Goal: Information Seeking & Learning: Learn about a topic

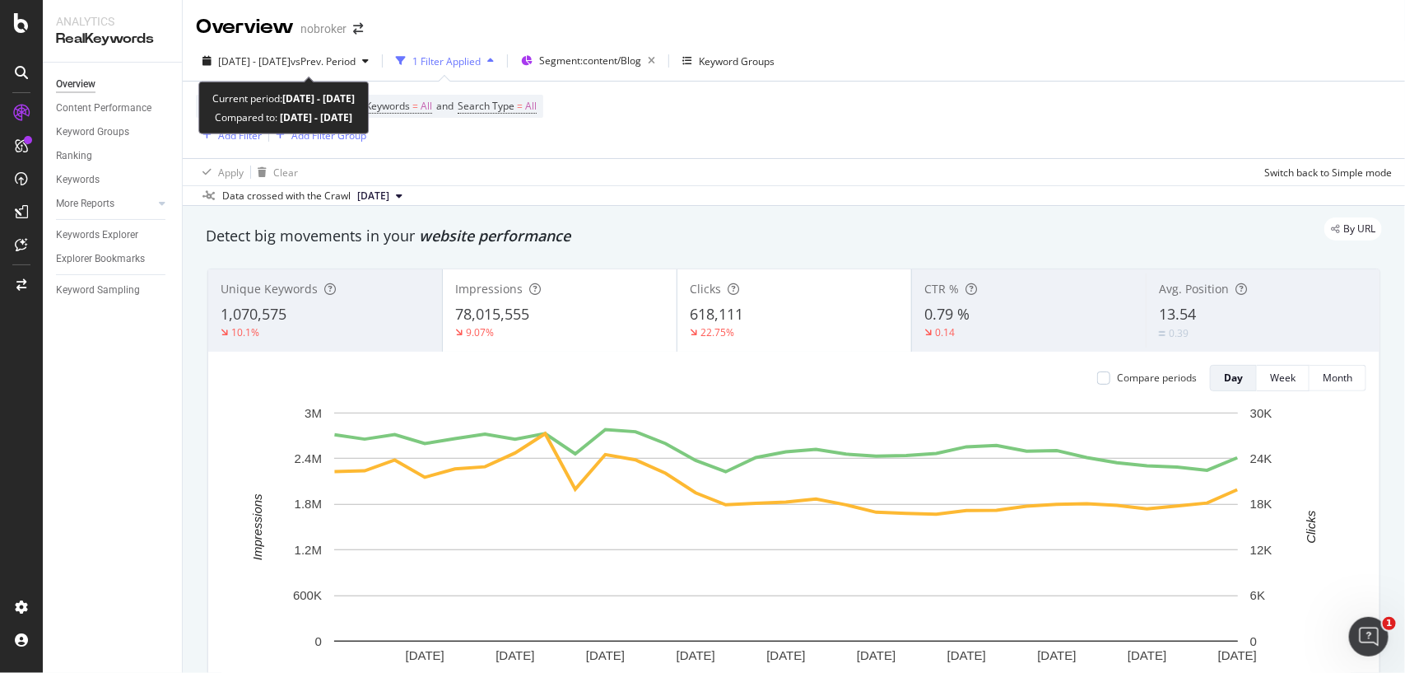
click at [355, 72] on div "[DATE] - [DATE] vs Prev. Period" at bounding box center [285, 61] width 179 height 25
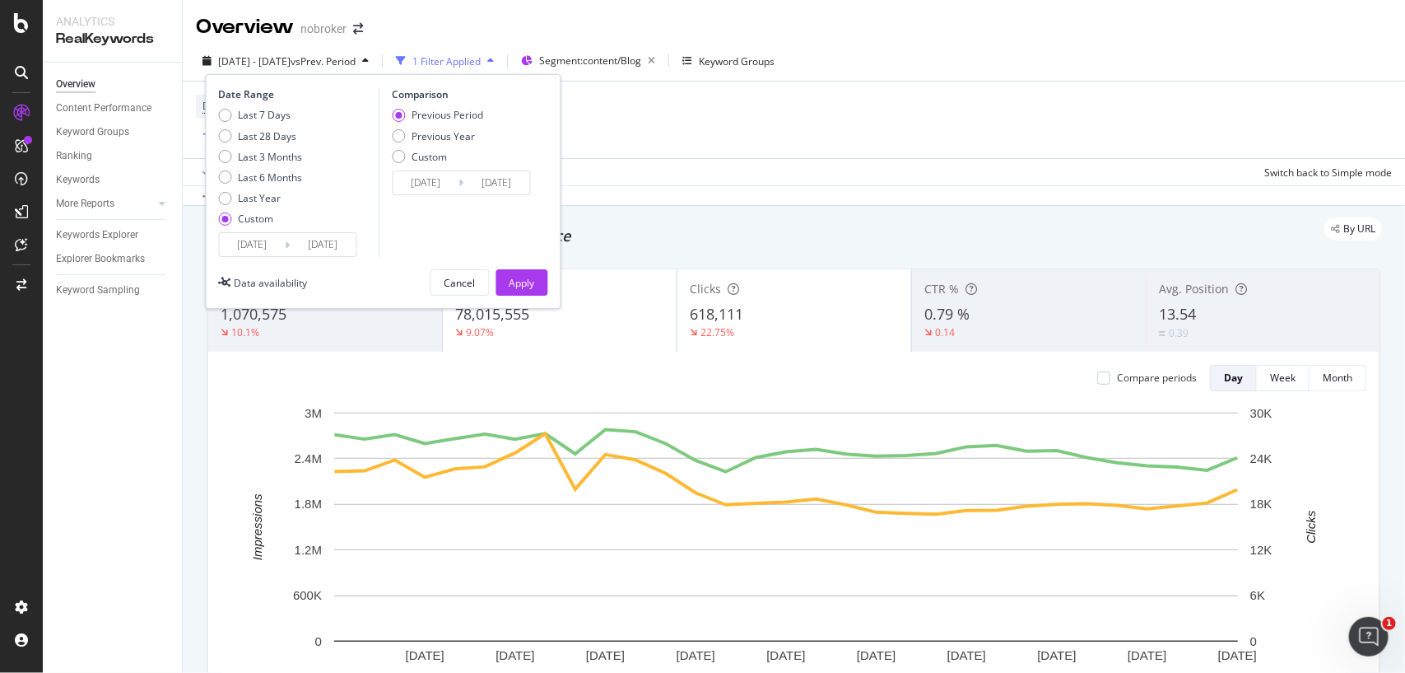
click at [277, 244] on input "[DATE]" at bounding box center [253, 244] width 66 height 23
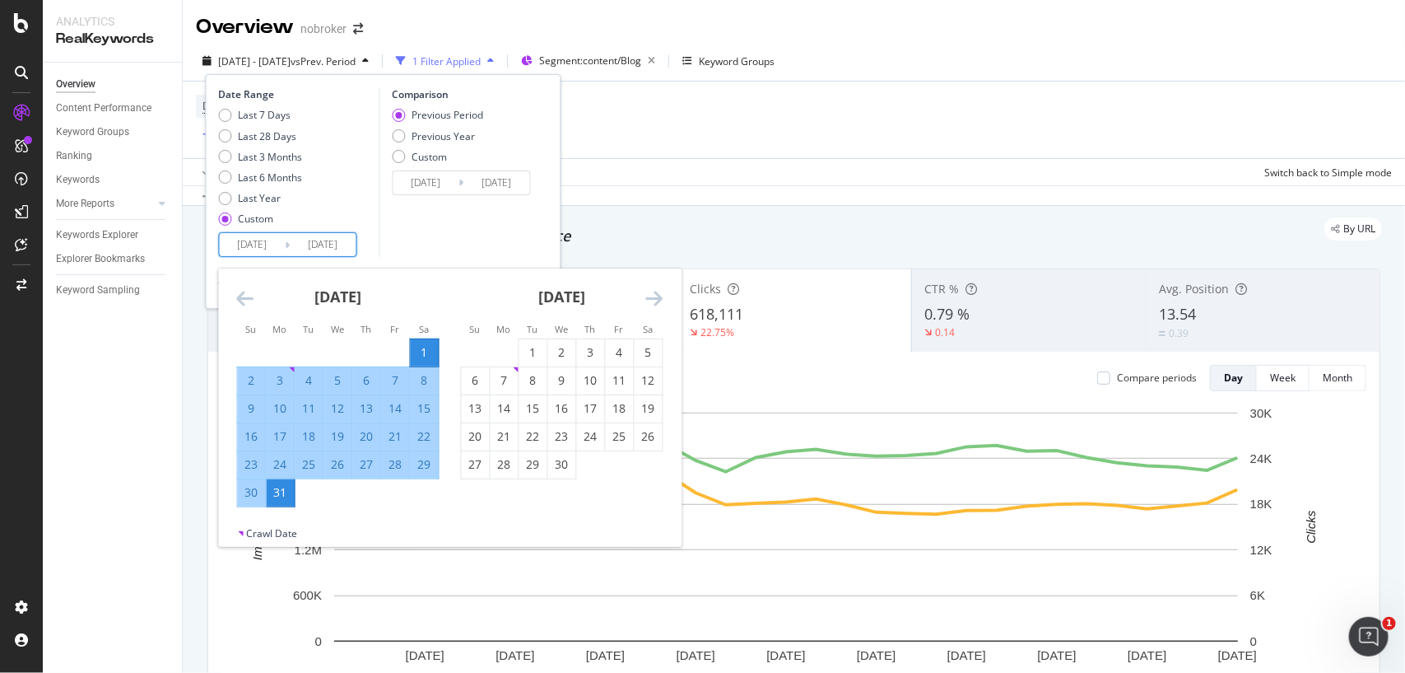
click at [647, 291] on icon "Move forward to switch to the next month." at bounding box center [654, 298] width 17 height 20
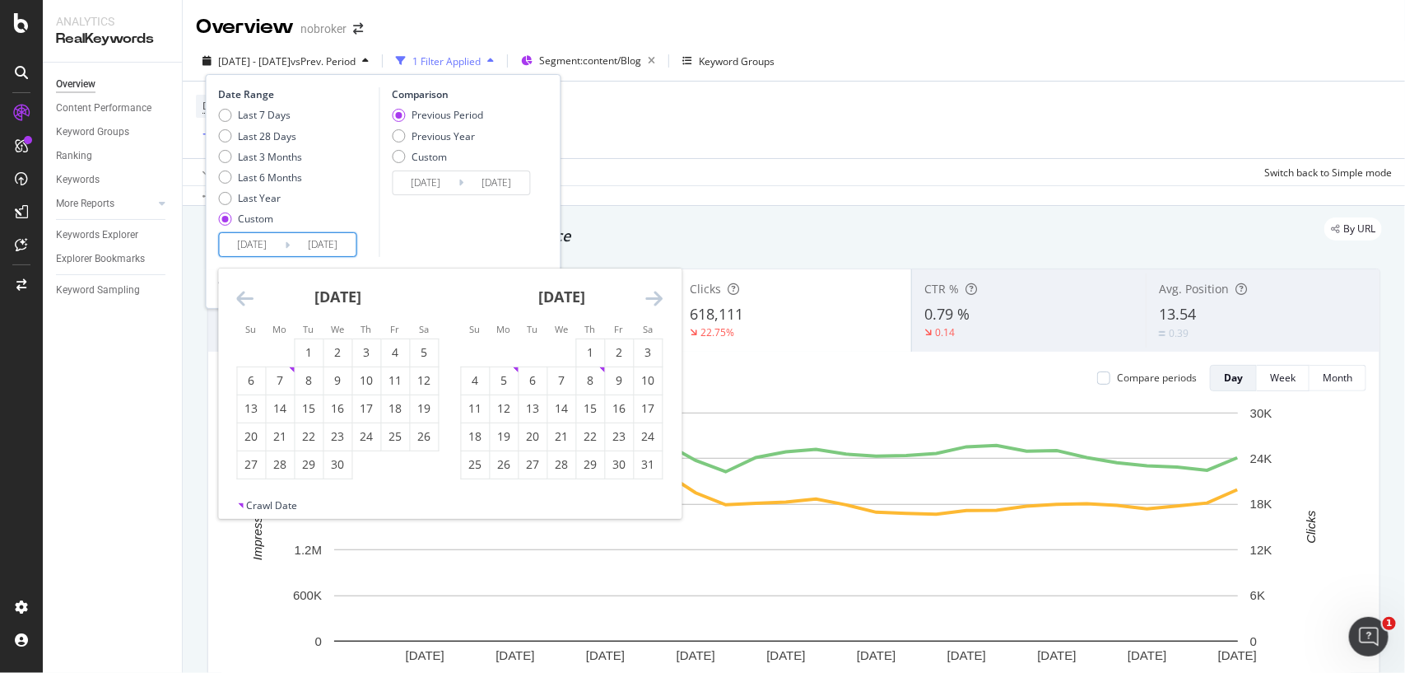
click at [647, 291] on icon "Move forward to switch to the next month." at bounding box center [654, 298] width 17 height 20
click at [618, 361] on div "1" at bounding box center [620, 352] width 28 height 27
type input "2025/08/01"
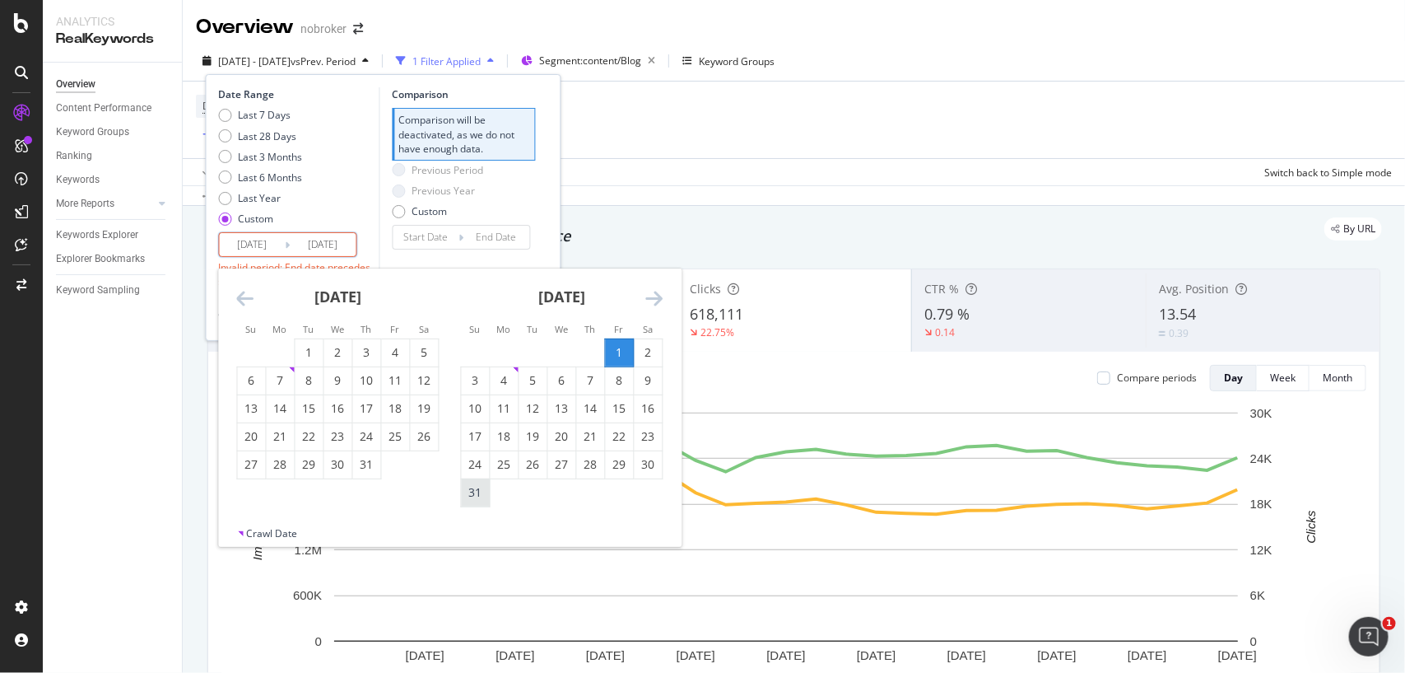
click at [479, 490] on div "31" at bounding box center [476, 492] width 28 height 16
type input "2025/08/31"
type input "2025/07/01"
type input "2025/07/31"
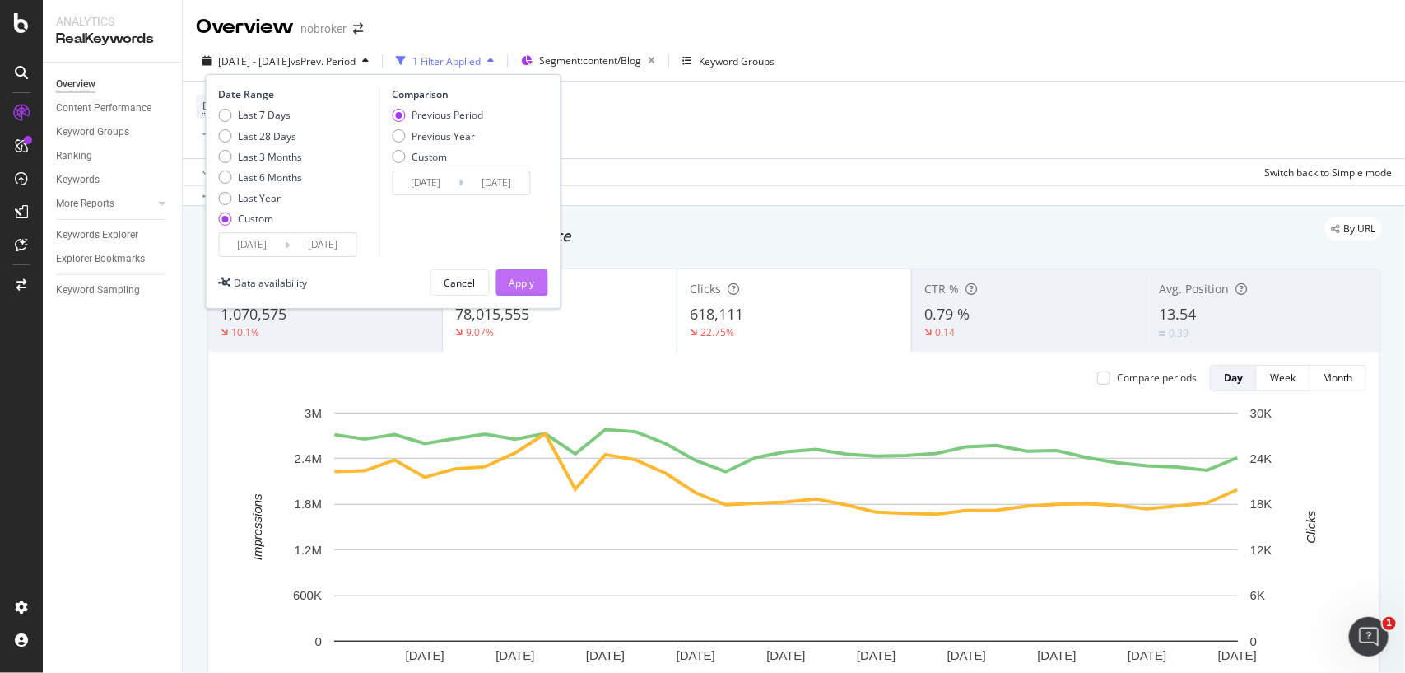
click at [531, 289] on div "Apply" at bounding box center [523, 283] width 26 height 14
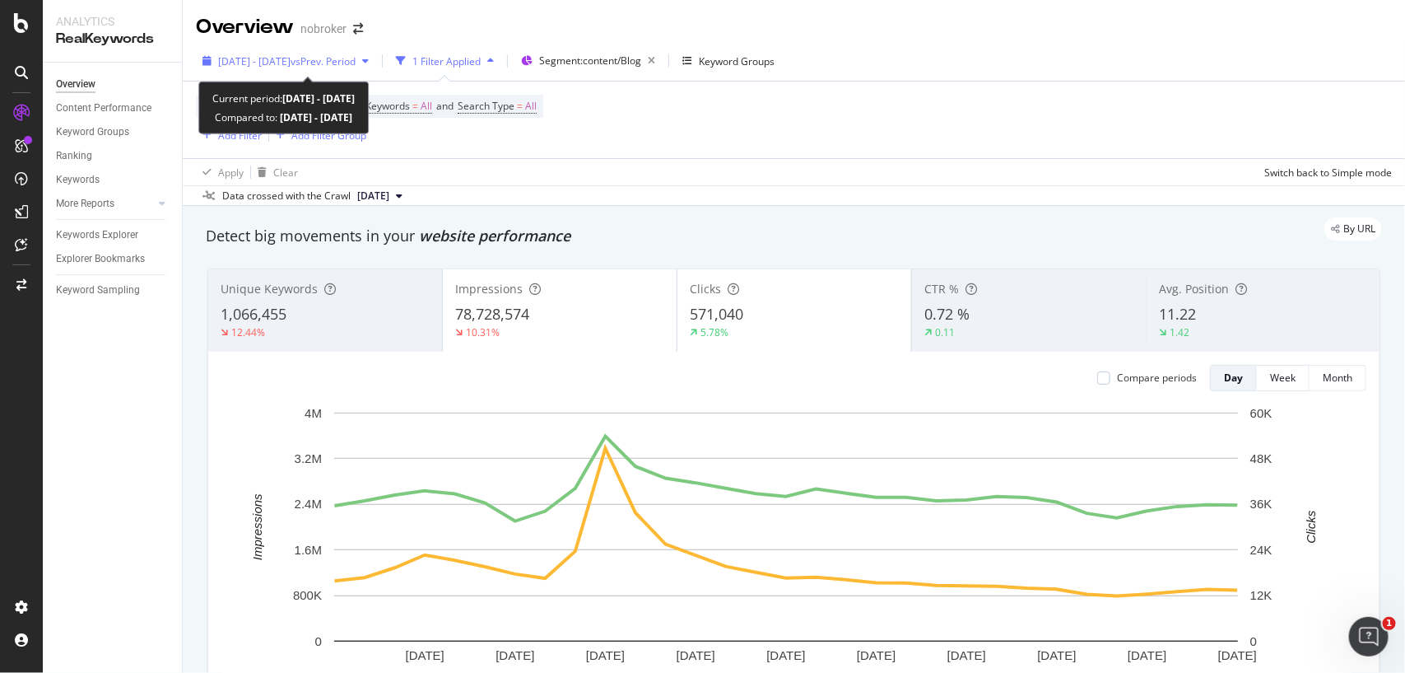
click at [356, 63] on span "vs Prev. Period" at bounding box center [323, 61] width 65 height 14
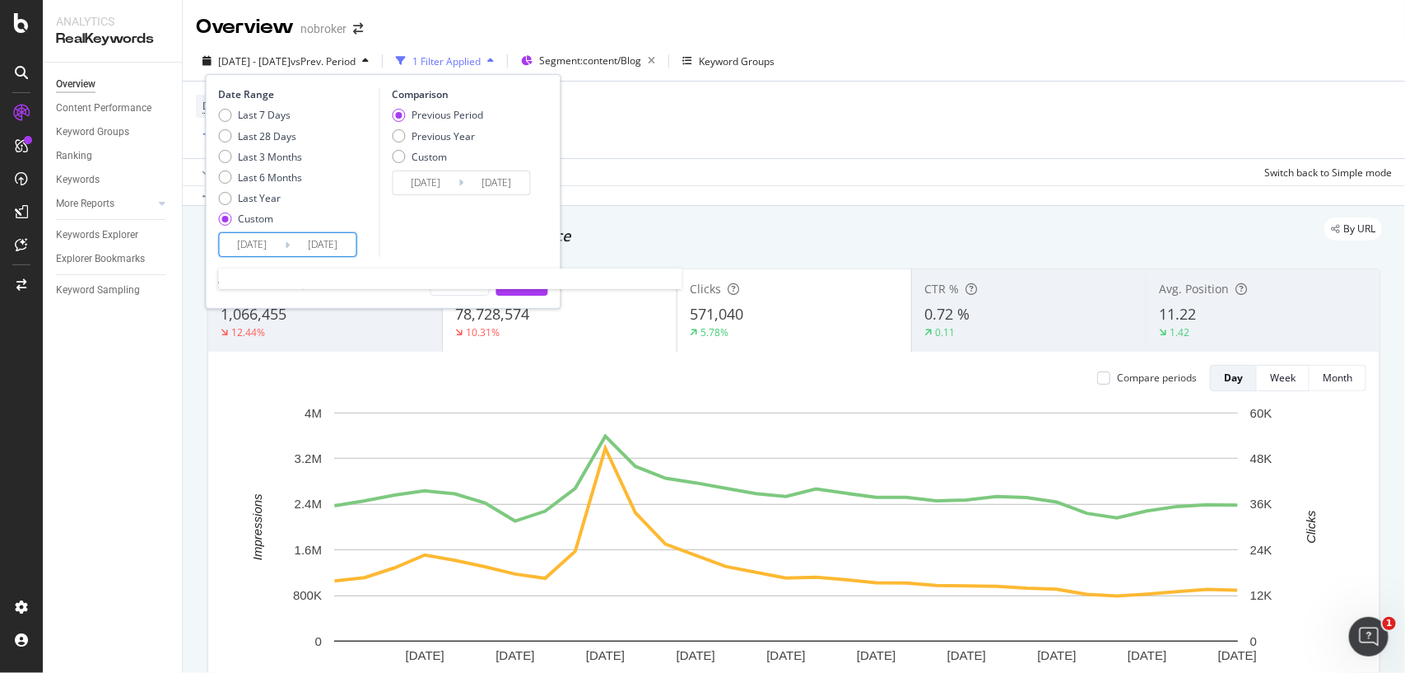
click at [276, 243] on input "2025/08/01" at bounding box center [253, 244] width 66 height 23
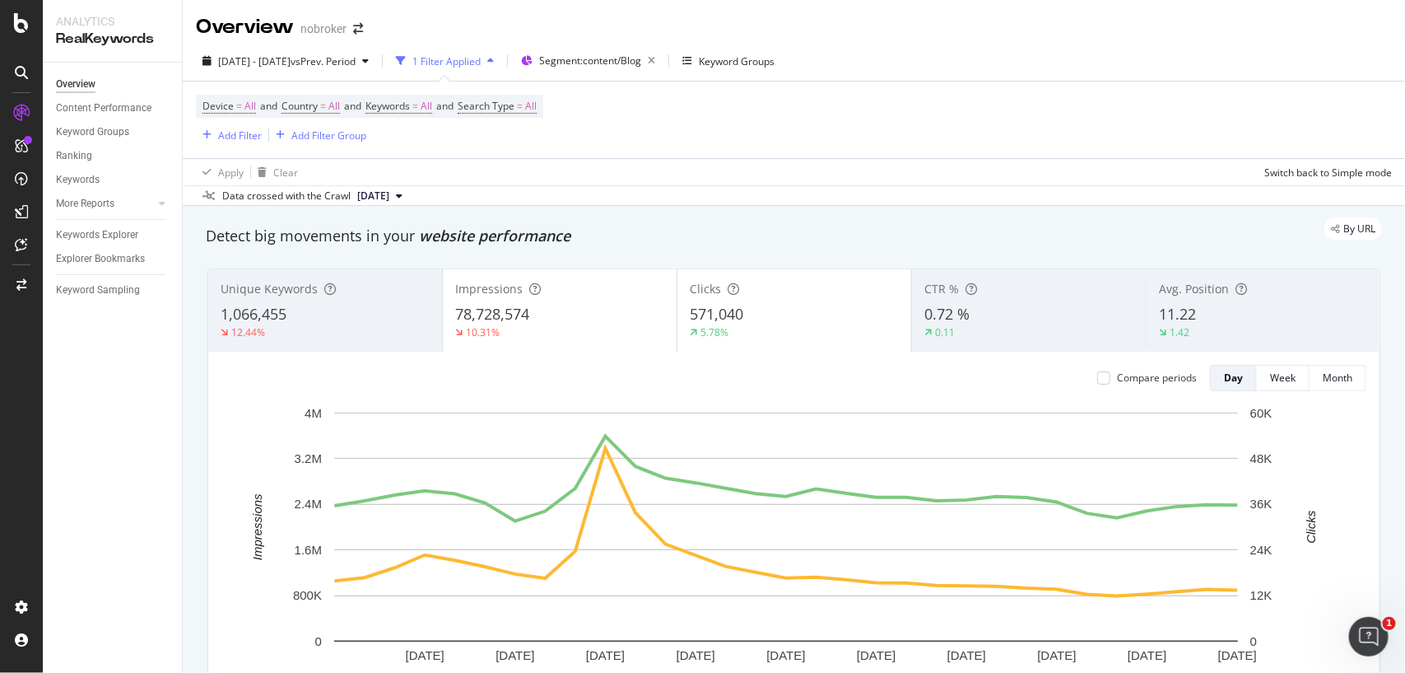
click at [677, 227] on div "By URL" at bounding box center [785, 228] width 1193 height 23
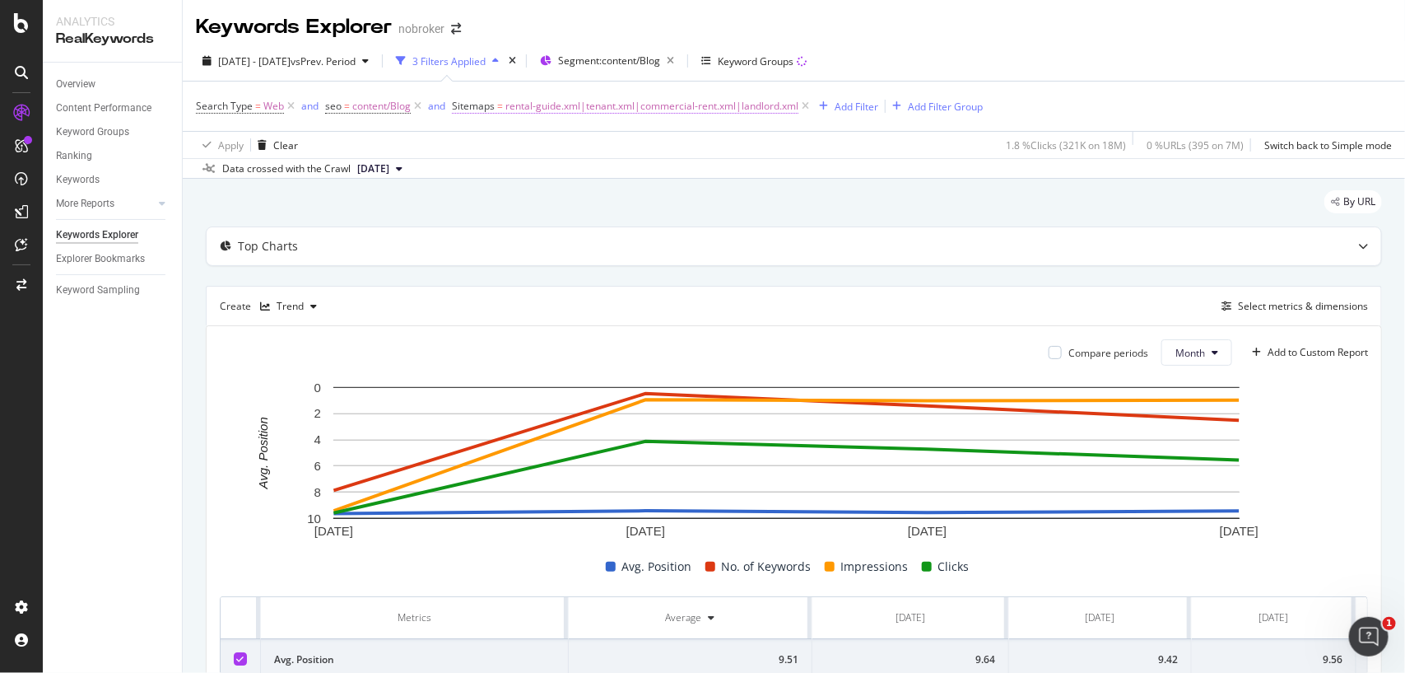
click at [630, 101] on span "rental-guide.xml|tenant.xml|commercial-rent.xml|landlord.xml" at bounding box center [652, 106] width 293 height 23
click at [594, 193] on input "rental-guide.xml|tenant.xml|commercial-rent.xml|landlord.xml" at bounding box center [545, 201] width 156 height 26
paste input "buyers-guide"
type input "buyers-guide.xml"
click at [632, 232] on div "Apply" at bounding box center [635, 235] width 26 height 14
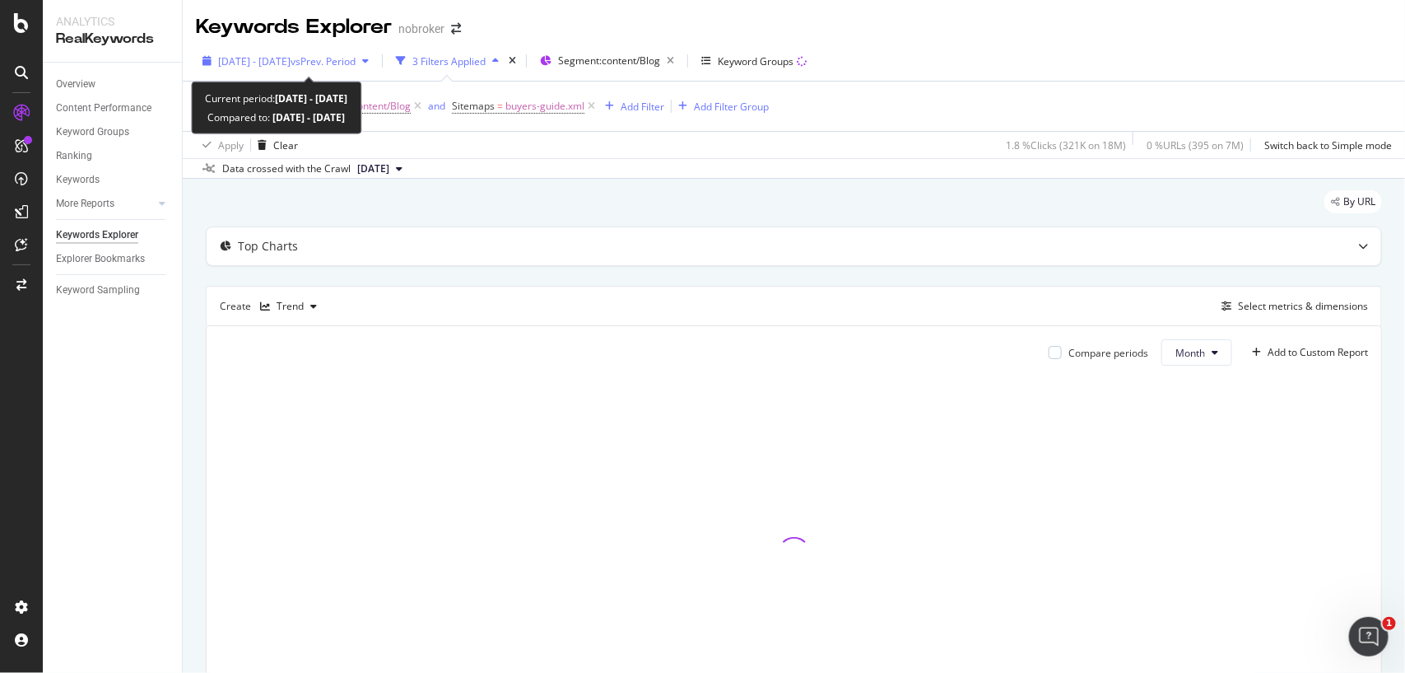
click at [356, 58] on span "vs Prev. Period" at bounding box center [323, 61] width 65 height 14
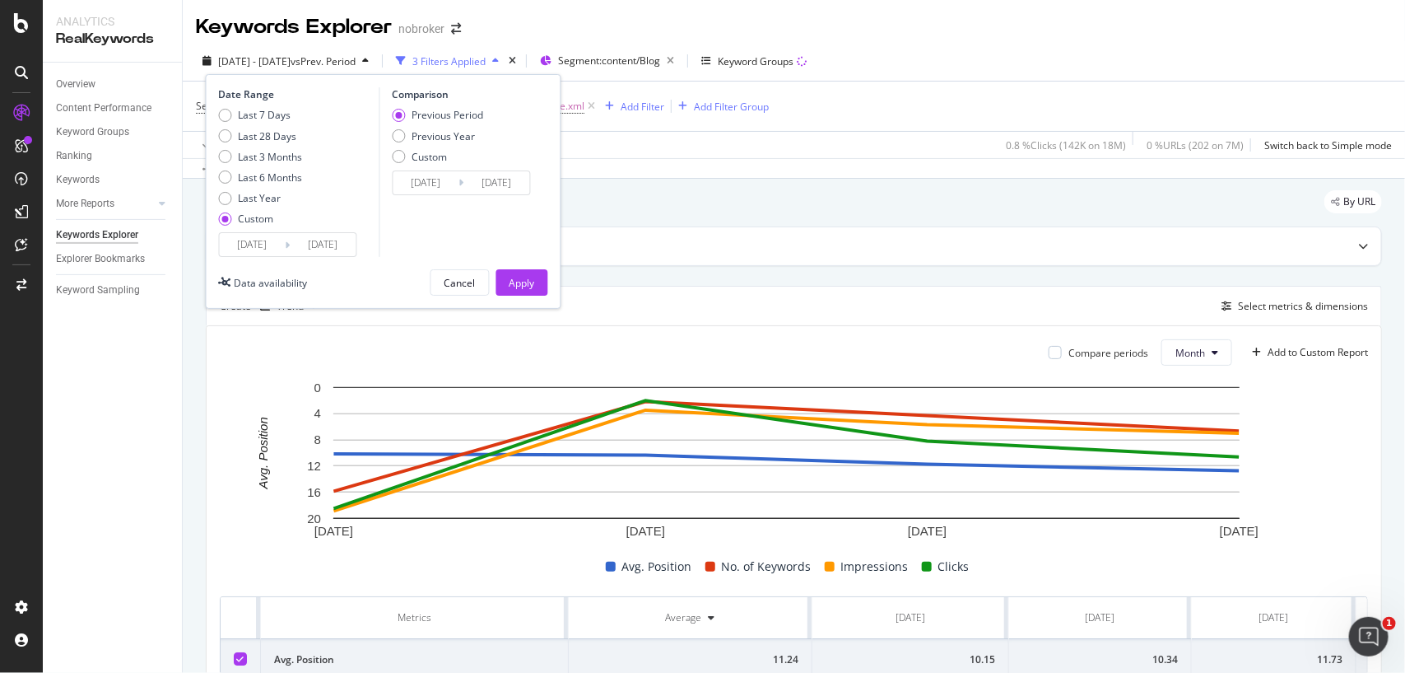
click at [273, 243] on input "[DATE]" at bounding box center [253, 244] width 66 height 23
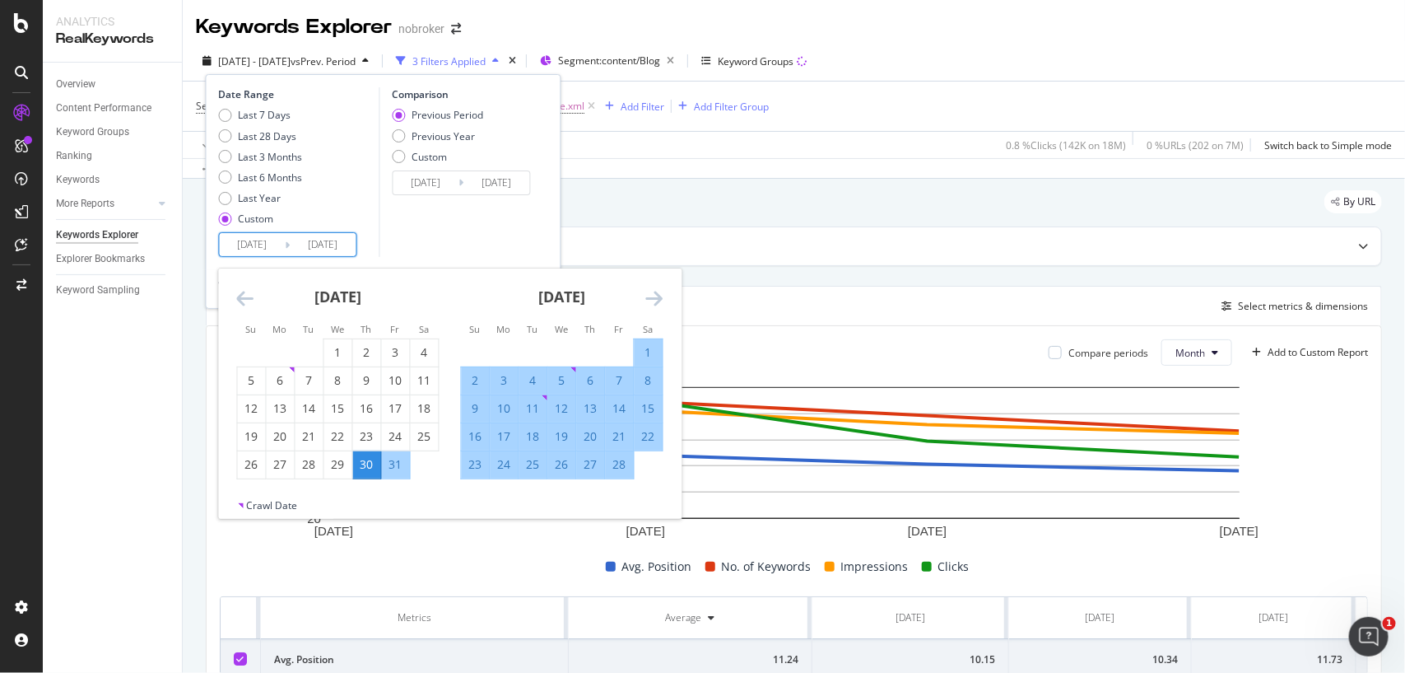
click at [247, 299] on icon "Move backward to switch to the previous month." at bounding box center [245, 298] width 17 height 20
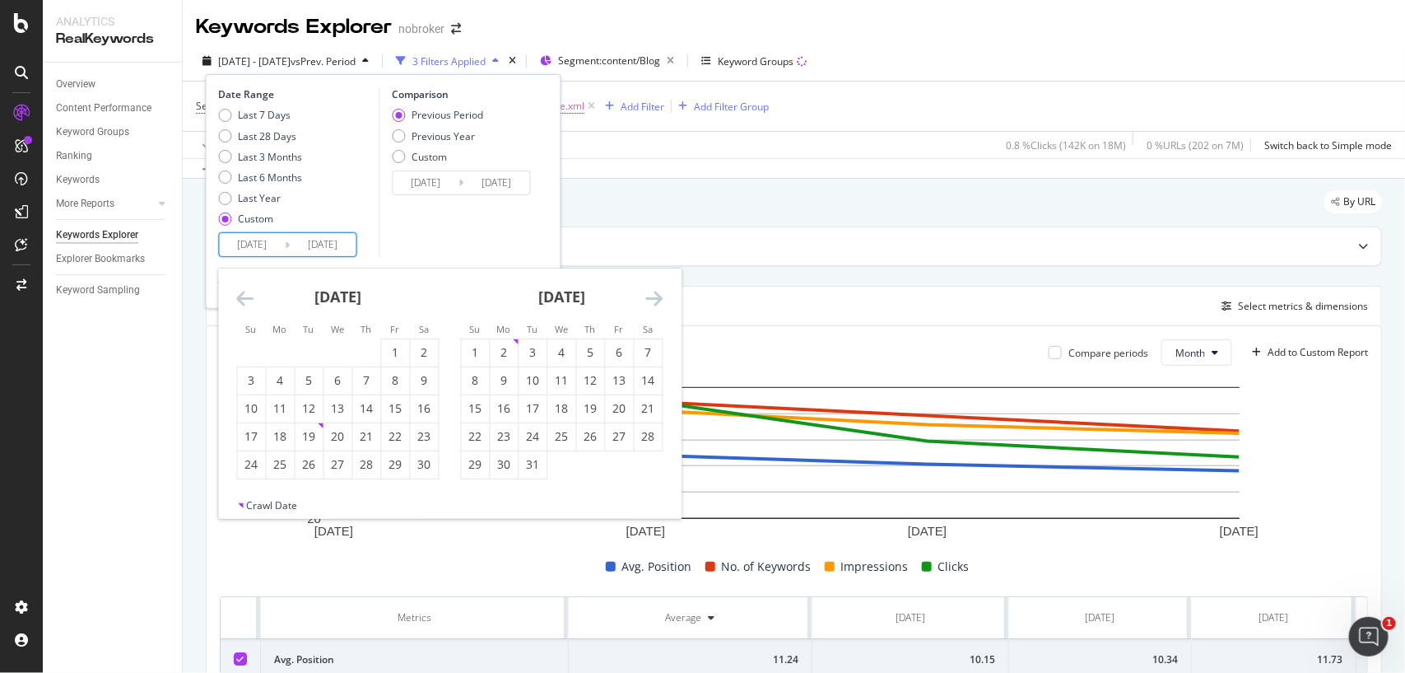
click at [247, 299] on icon "Move backward to switch to the previous month." at bounding box center [245, 298] width 17 height 20
click at [657, 301] on icon "Move forward to switch to the next month." at bounding box center [654, 298] width 17 height 20
click at [528, 350] on div "1" at bounding box center [534, 352] width 28 height 16
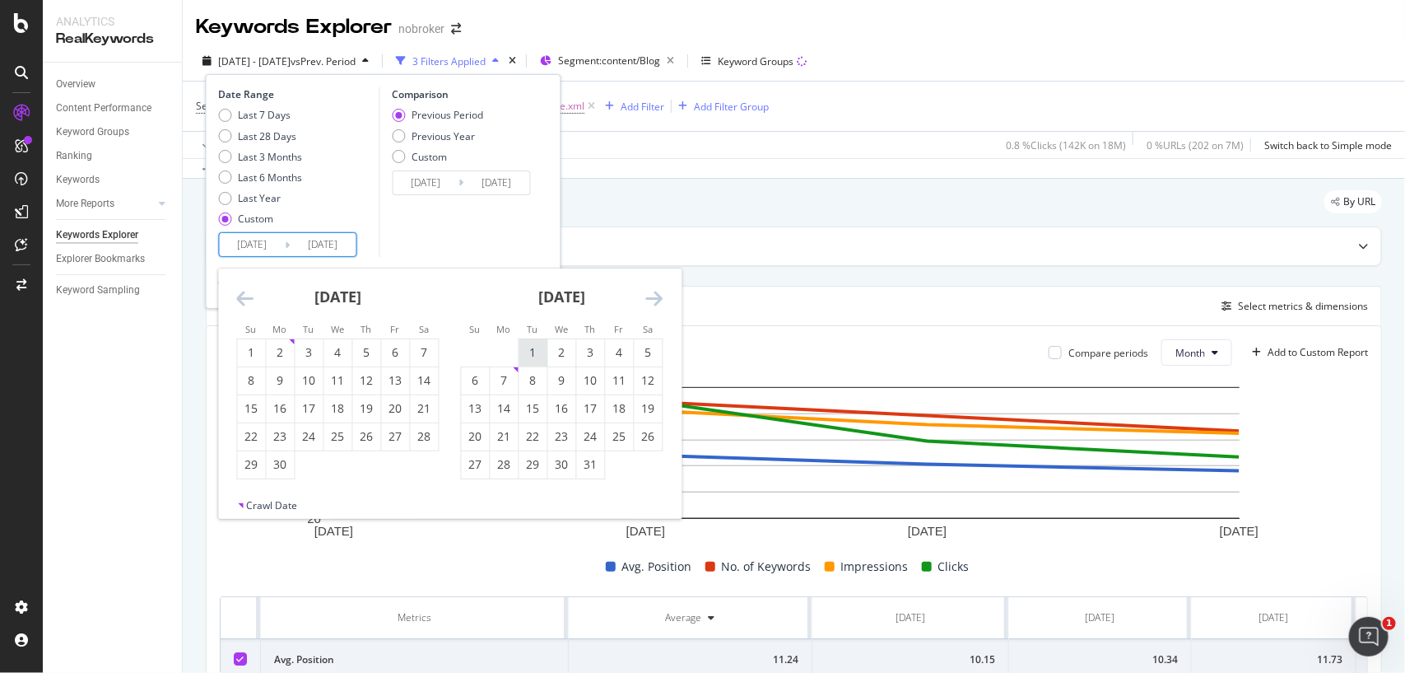
type input "[DATE]"
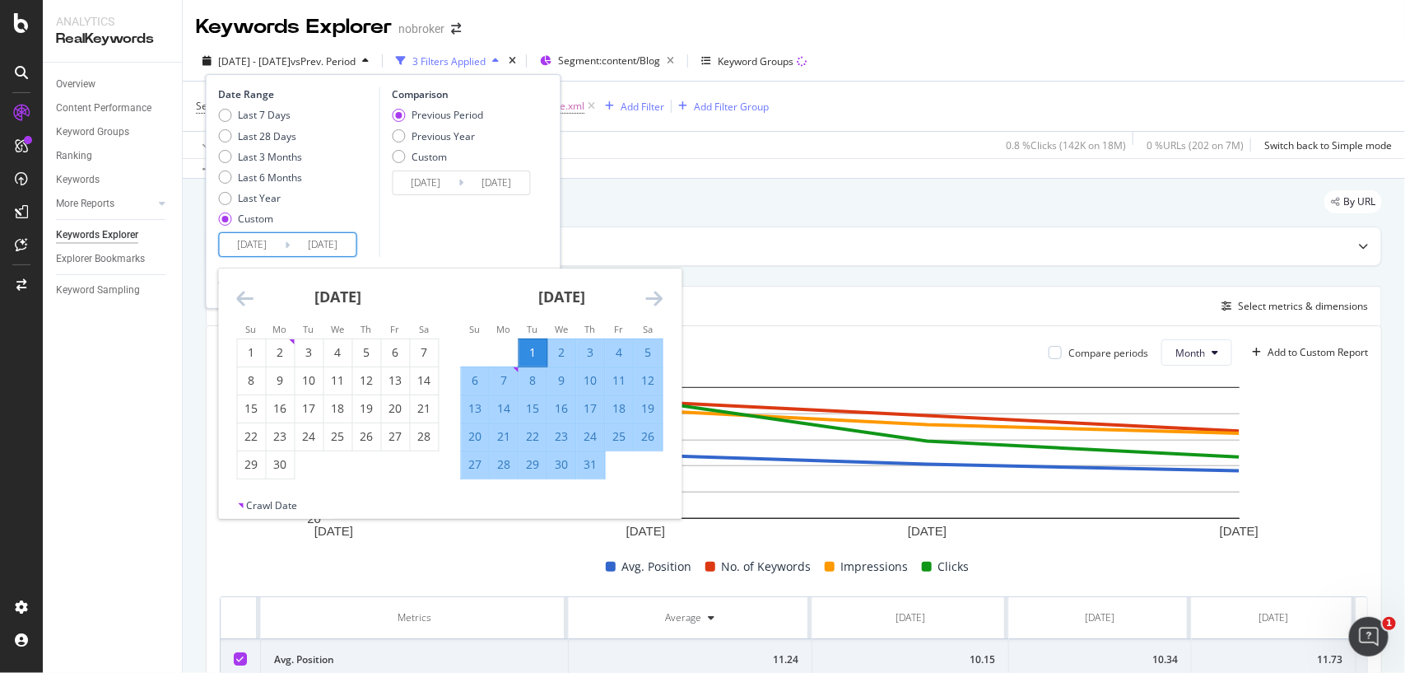
click at [587, 469] on div "31" at bounding box center [591, 464] width 28 height 16
type input "[DATE]"
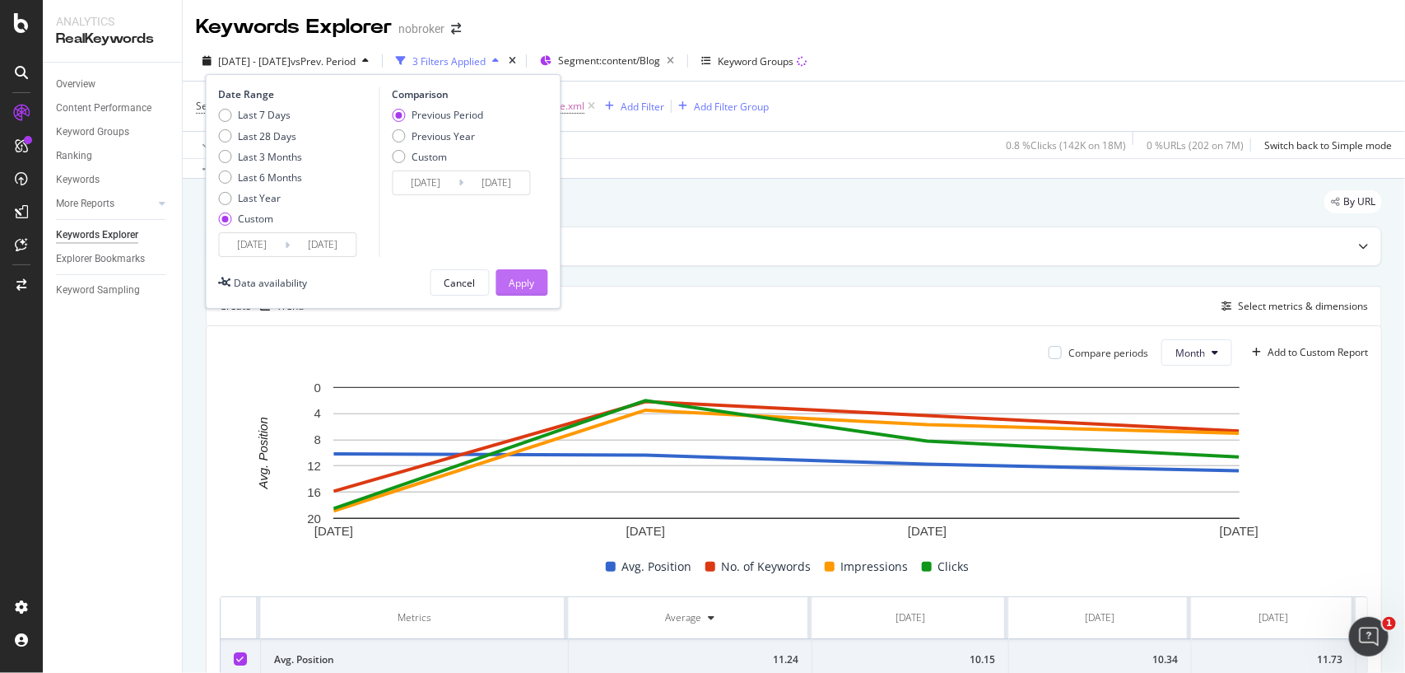
click at [519, 284] on div "Apply" at bounding box center [523, 283] width 26 height 14
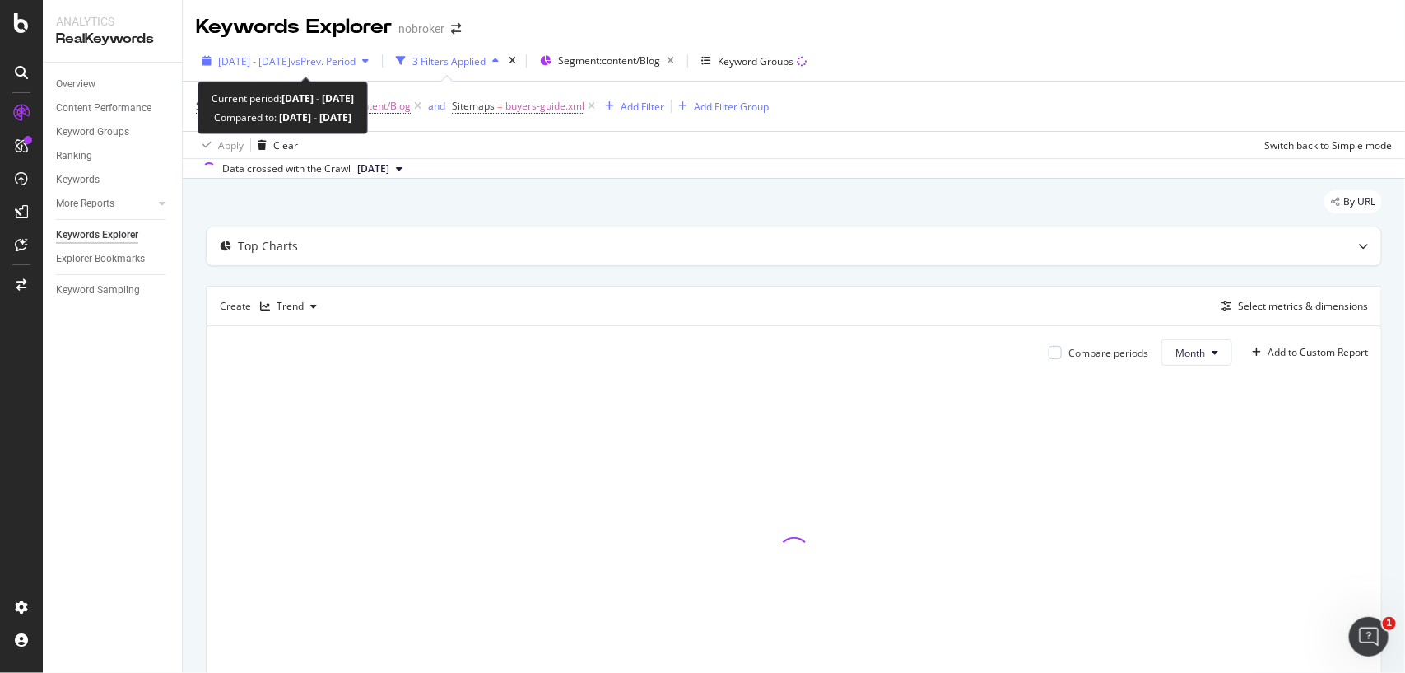
click at [356, 62] on span "vs Prev. Period" at bounding box center [323, 61] width 65 height 14
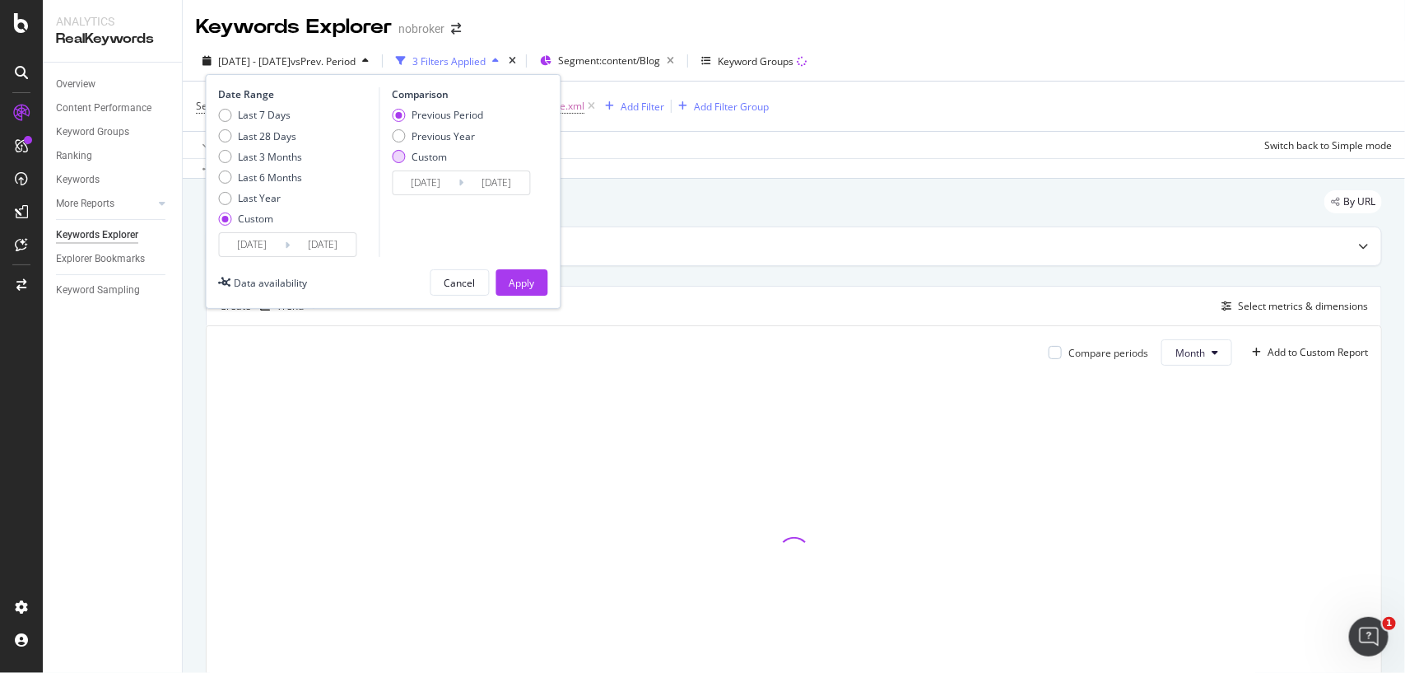
click at [399, 159] on div "Custom" at bounding box center [398, 156] width 13 height 13
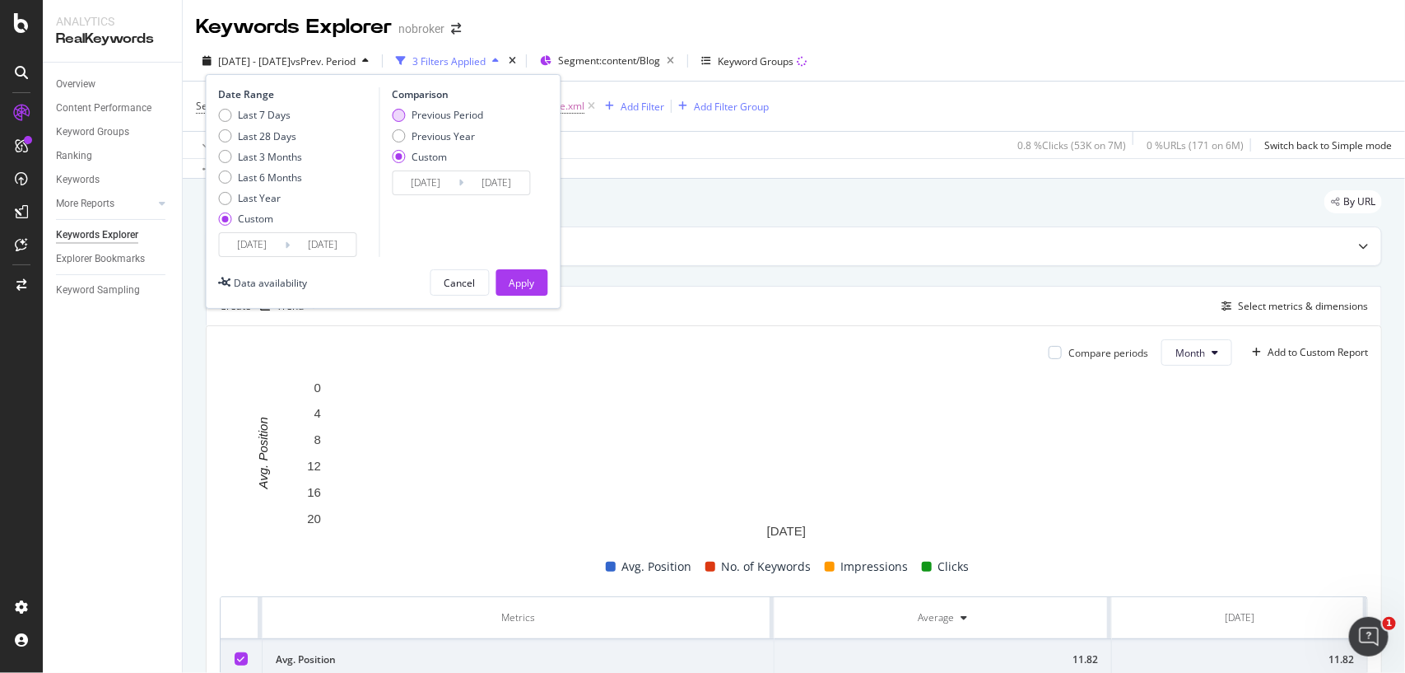
click at [405, 119] on div "Previous Period" at bounding box center [437, 115] width 91 height 14
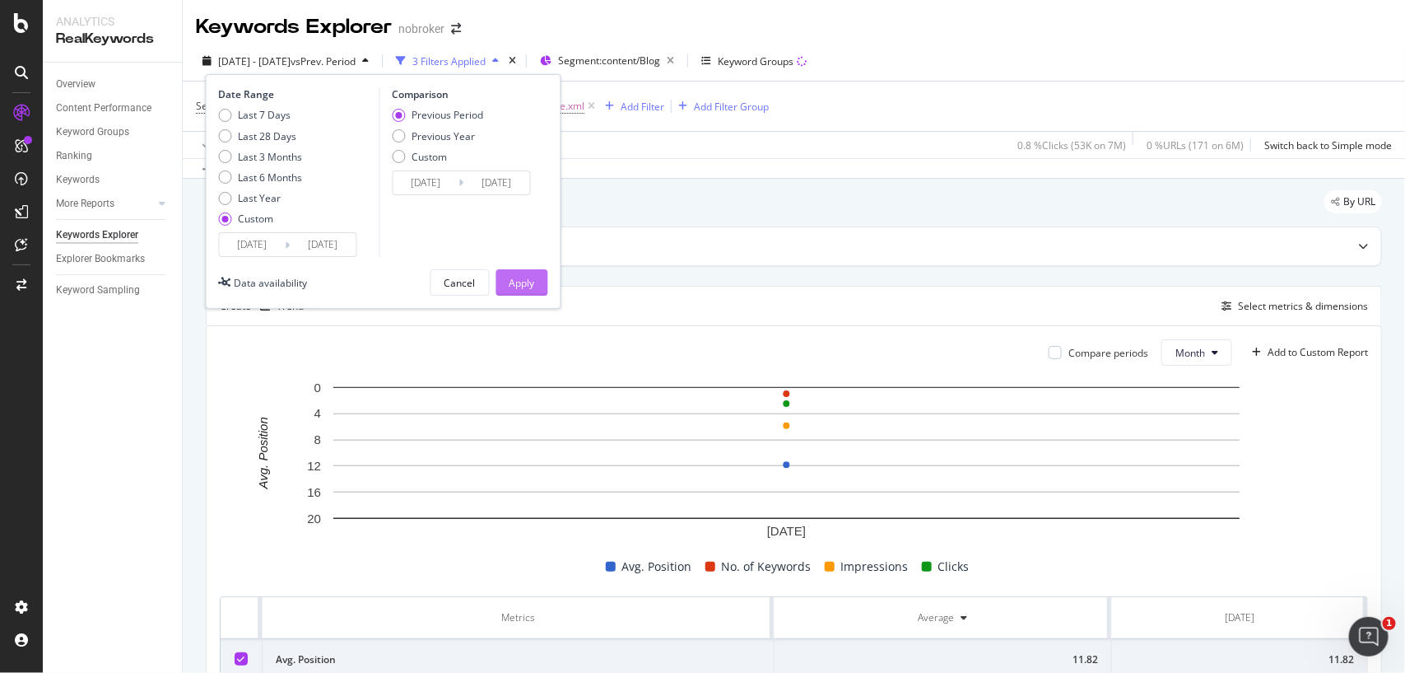
click at [512, 280] on div "Apply" at bounding box center [523, 283] width 26 height 14
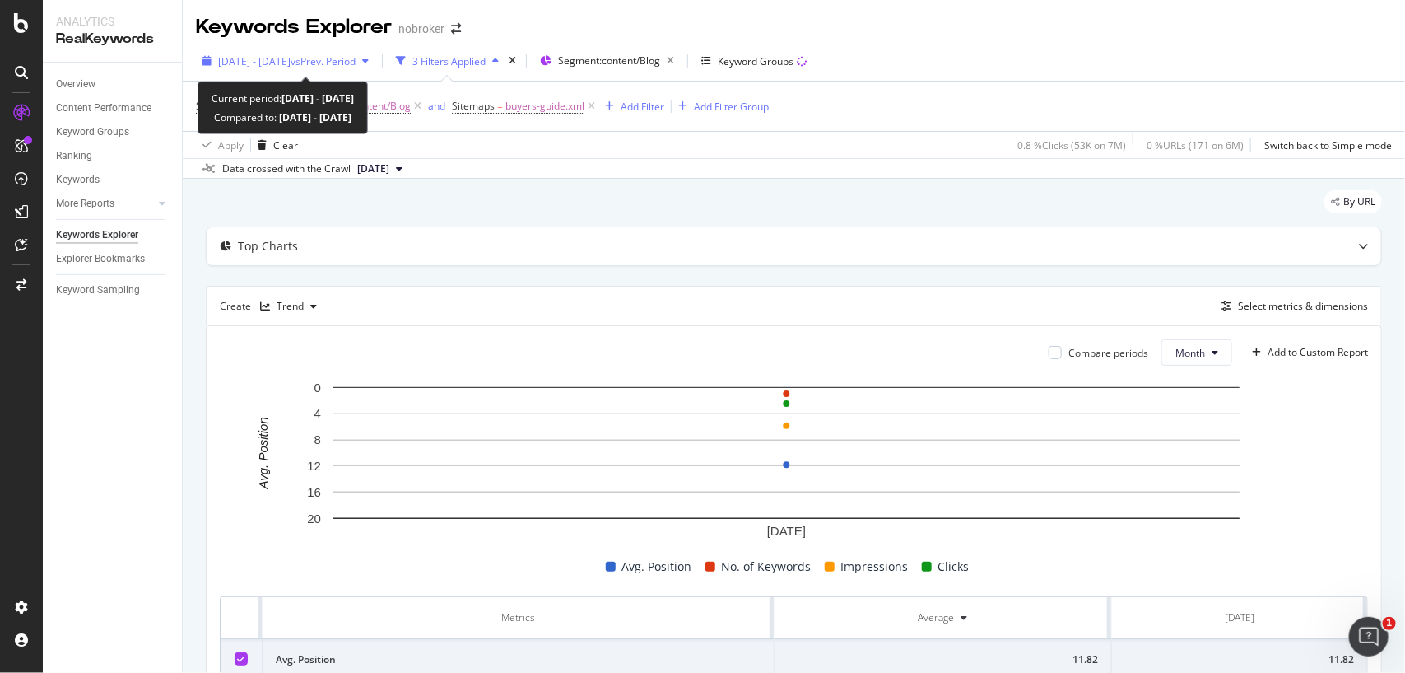
click at [351, 58] on span "vs Prev. Period" at bounding box center [323, 61] width 65 height 14
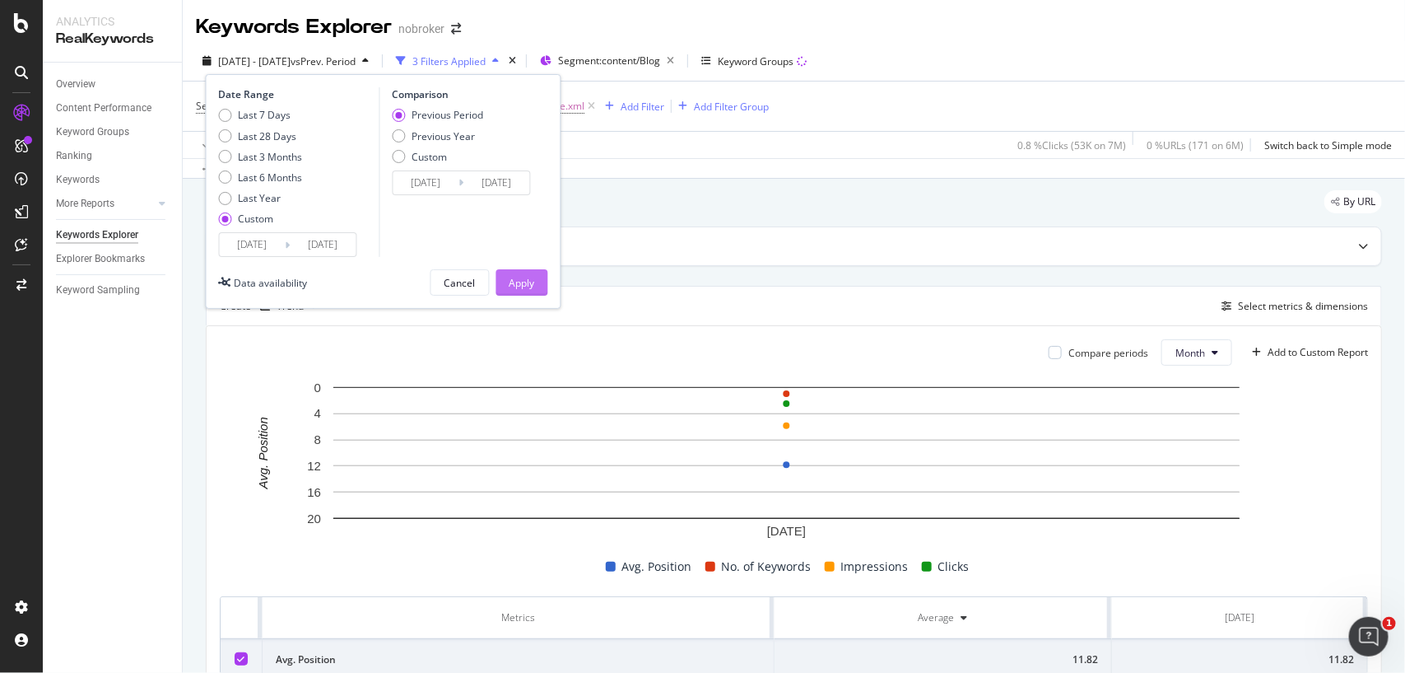
click at [505, 282] on button "Apply" at bounding box center [522, 282] width 52 height 26
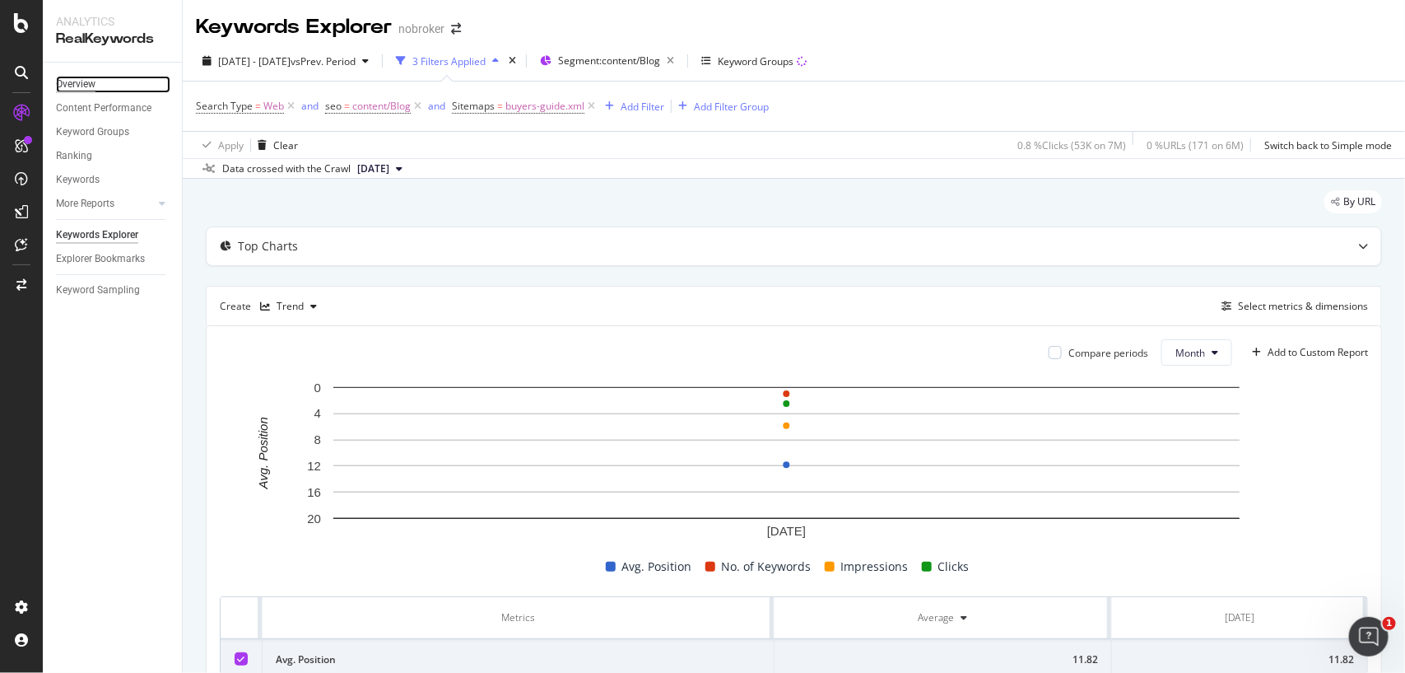
click at [72, 77] on div "Overview" at bounding box center [76, 84] width 40 height 17
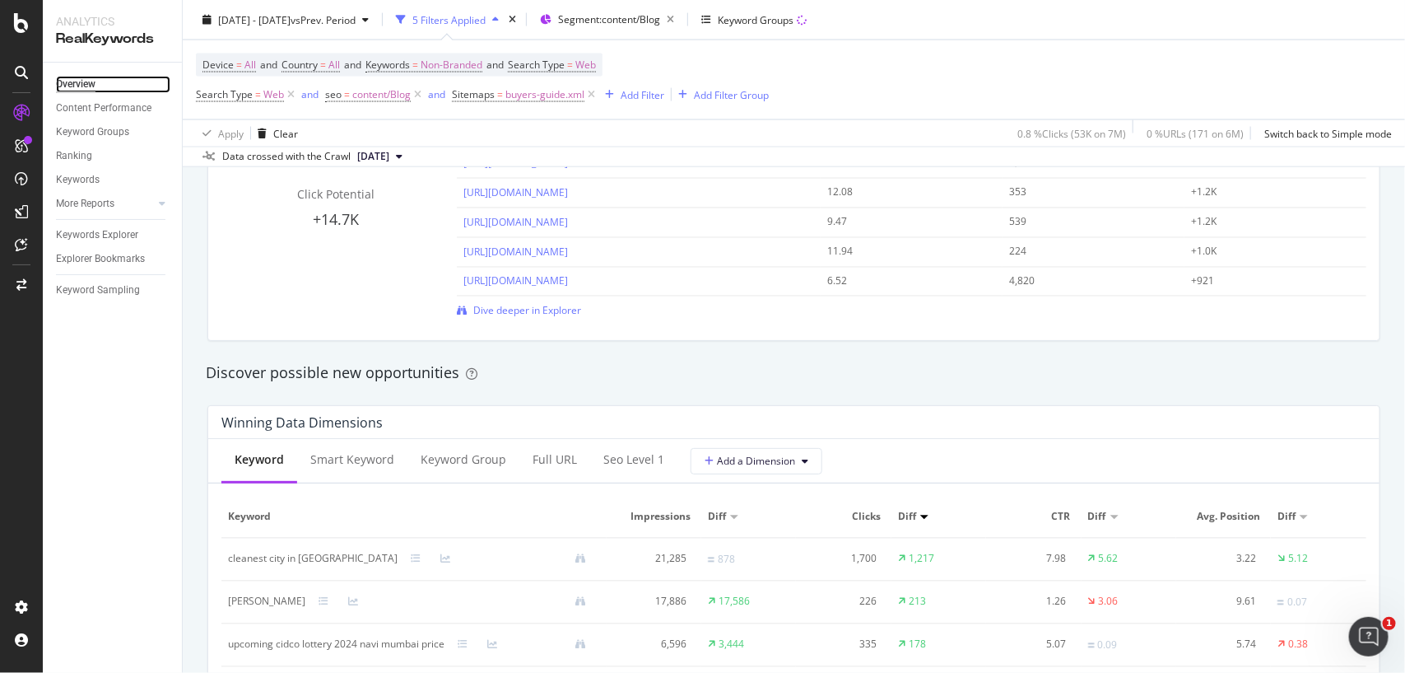
scroll to position [788, 0]
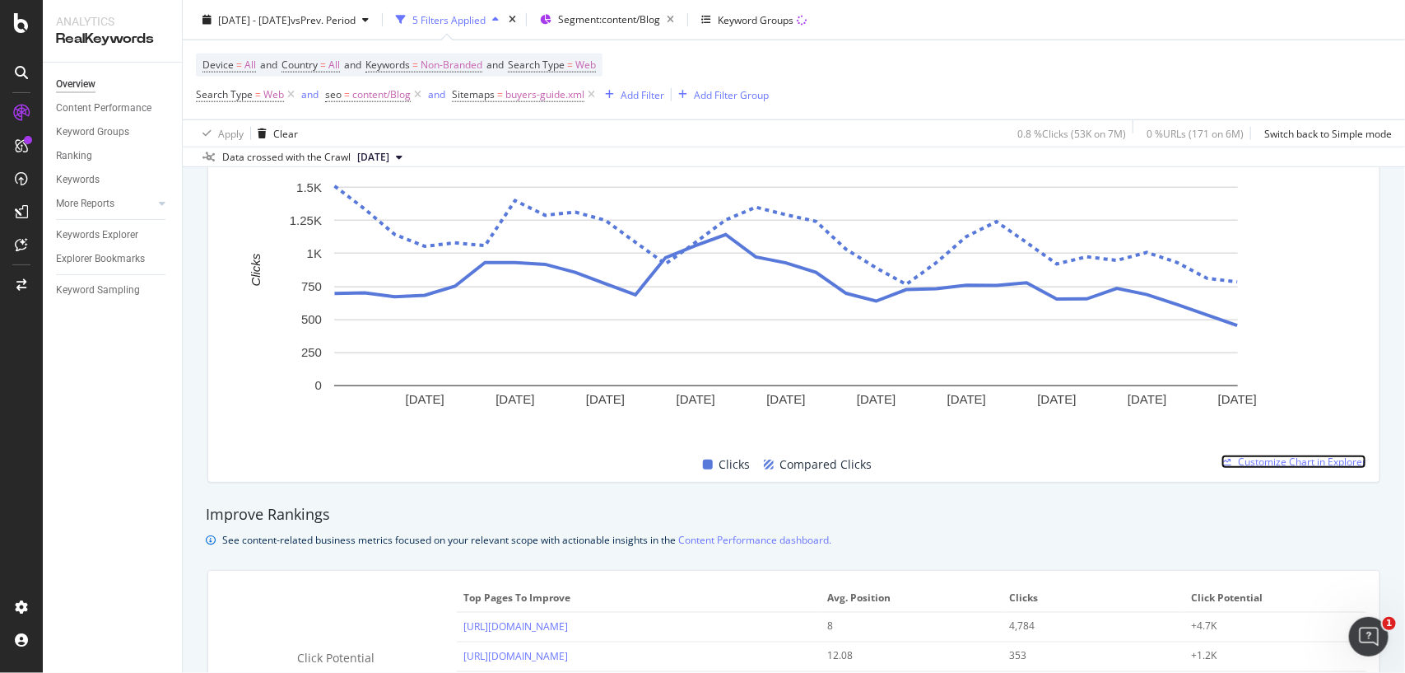
click at [1277, 462] on span "Customize Chart in Explorer" at bounding box center [1302, 461] width 128 height 14
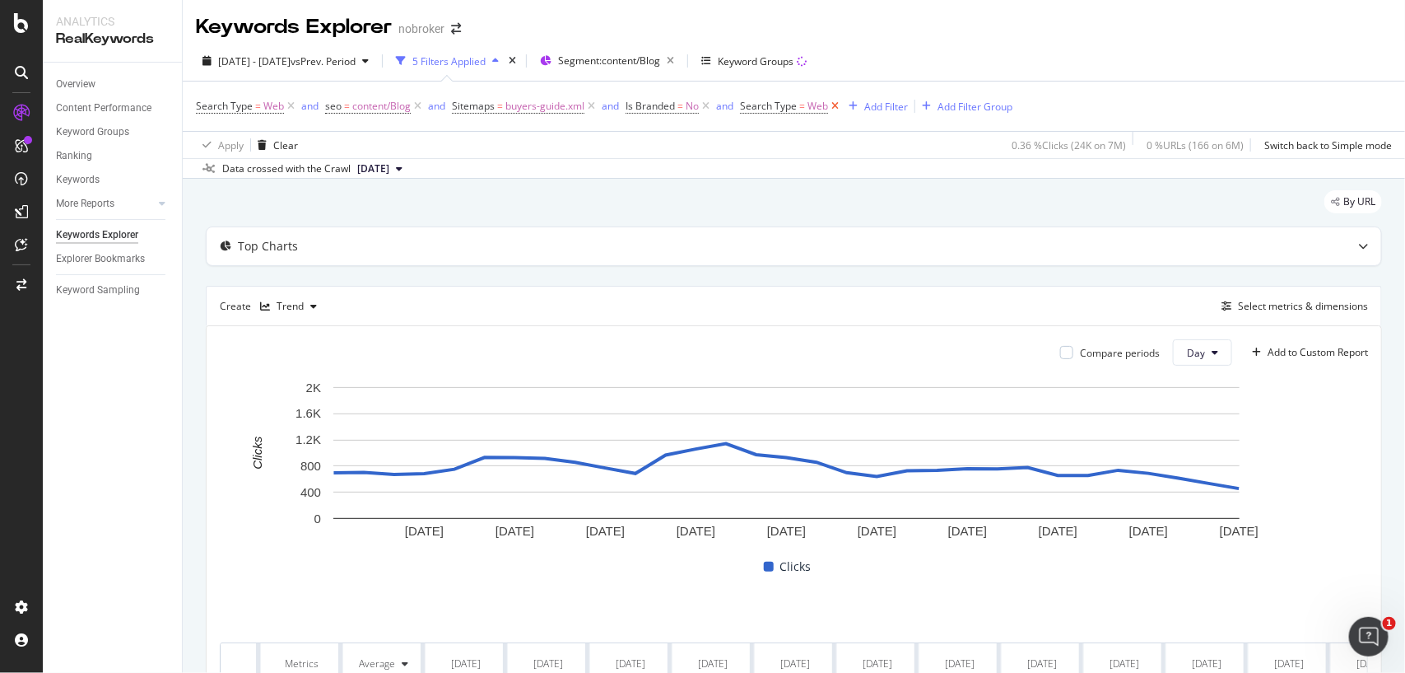
click at [837, 100] on icon at bounding box center [835, 106] width 14 height 16
click at [688, 108] on span "No" at bounding box center [692, 106] width 13 height 23
click at [661, 146] on icon at bounding box center [661, 145] width 12 height 10
click at [962, 81] on div "Search Type = Web and seo = content/Blog and Sitemaps = buyers-guide.xml and Is…" at bounding box center [794, 119] width 1223 height 77
click at [706, 108] on icon at bounding box center [706, 106] width 14 height 16
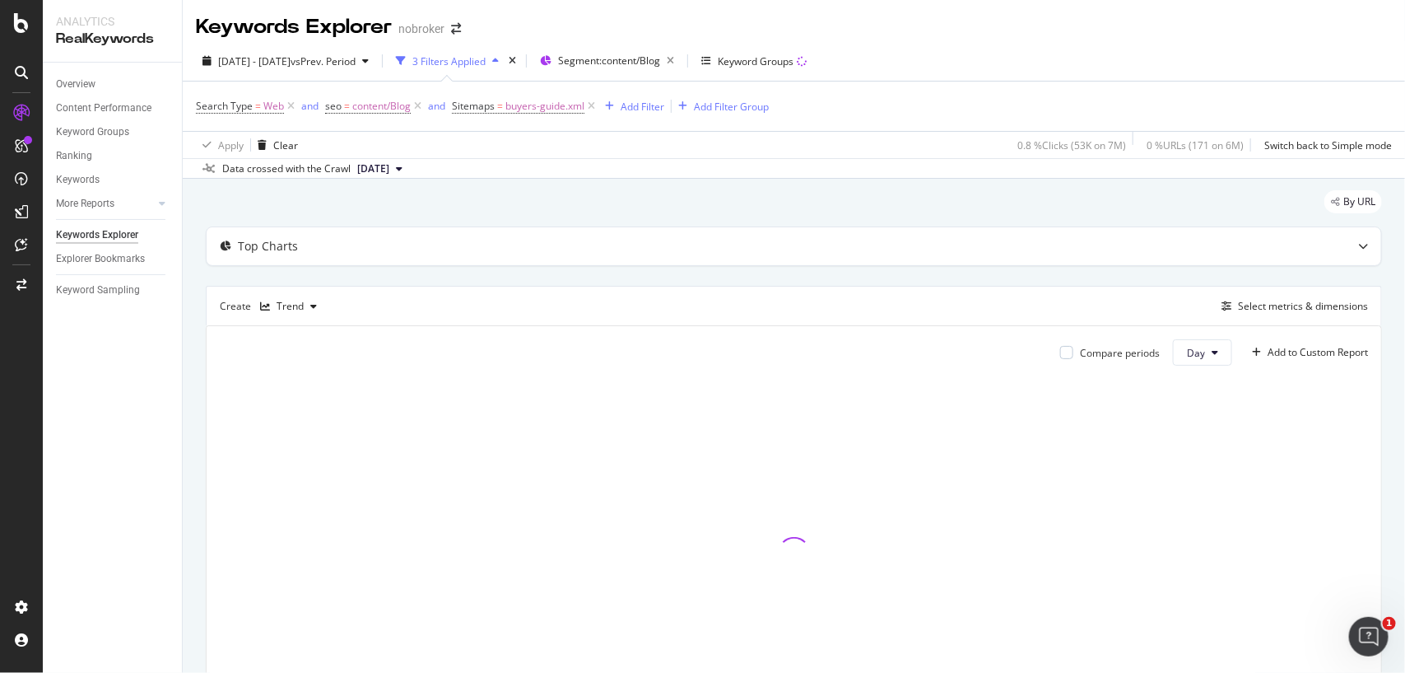
click at [832, 101] on div "Search Type = Web and seo = content/Blog and Sitemaps = buyers-guide.xml Add Fi…" at bounding box center [794, 106] width 1196 height 49
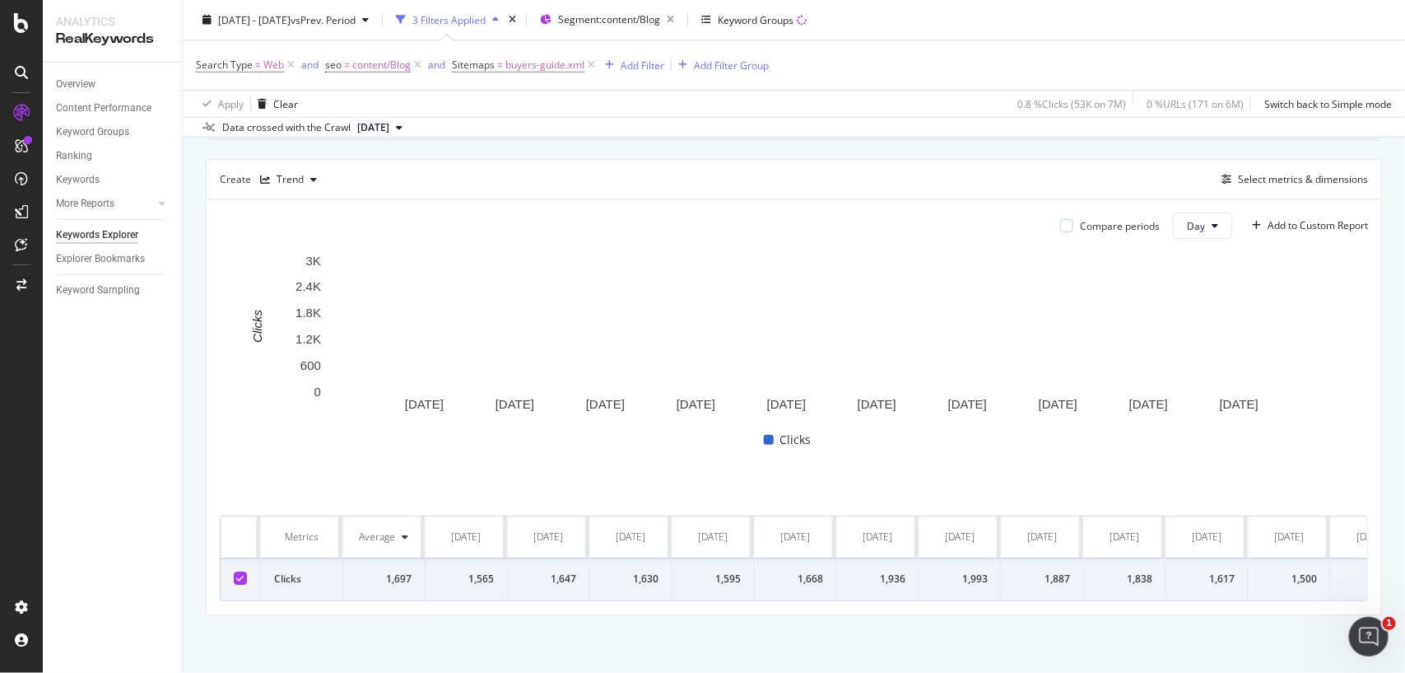
scroll to position [4, 0]
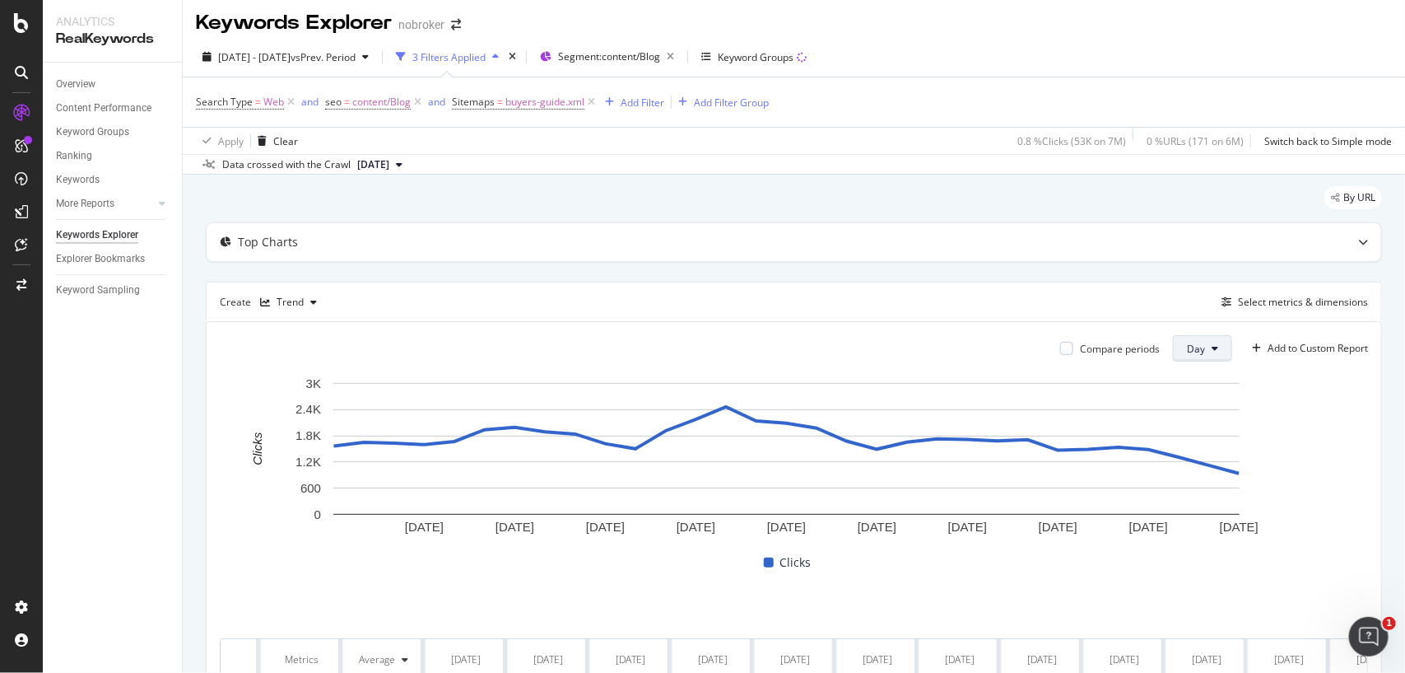
click at [1187, 347] on span "Day" at bounding box center [1196, 349] width 18 height 14
click at [1180, 437] on span "Month" at bounding box center [1186, 443] width 30 height 15
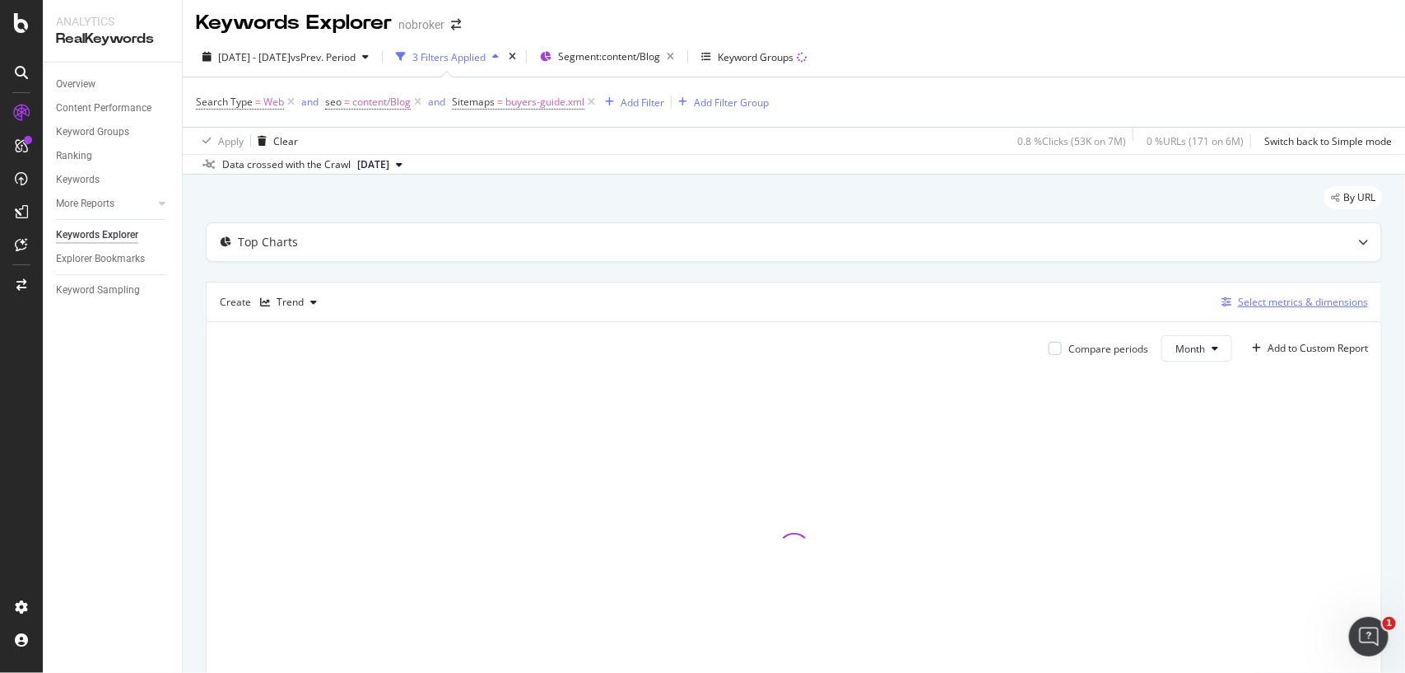
click at [1247, 309] on div "Select metrics & dimensions" at bounding box center [1303, 302] width 130 height 14
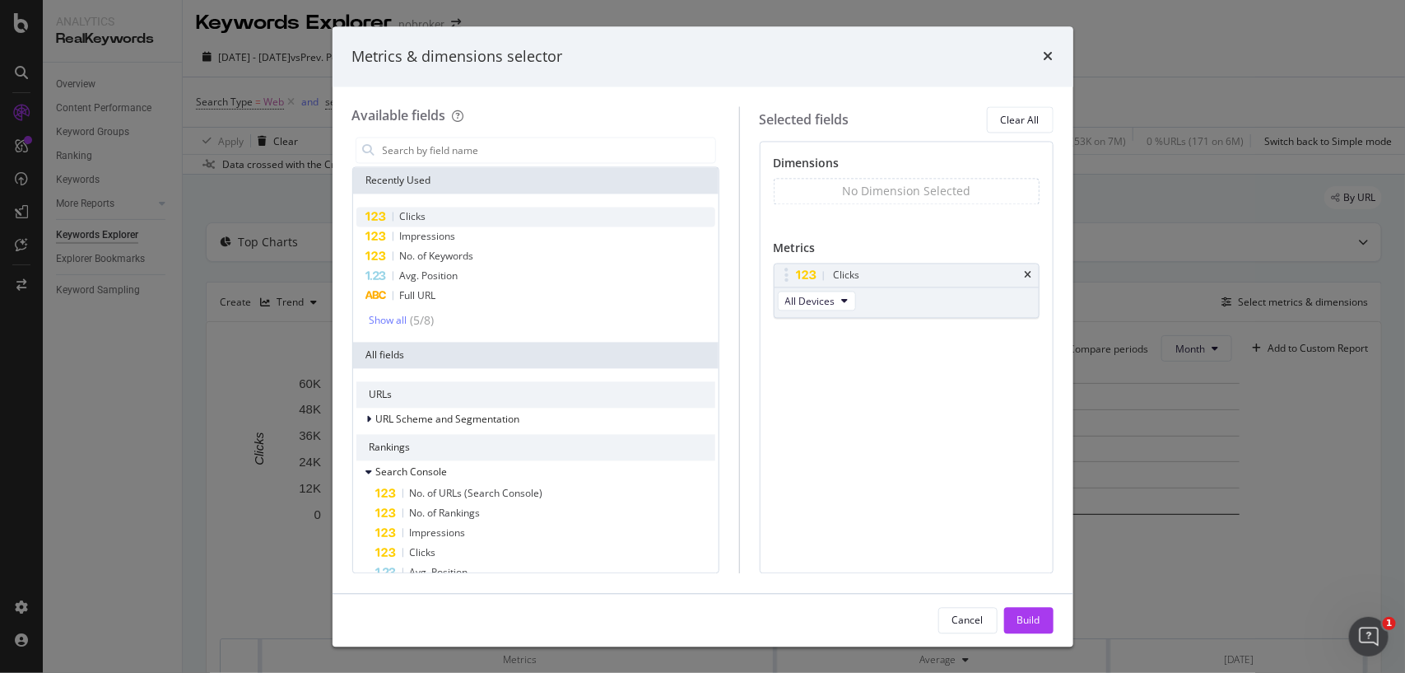
click at [468, 220] on div "Clicks" at bounding box center [536, 217] width 359 height 20
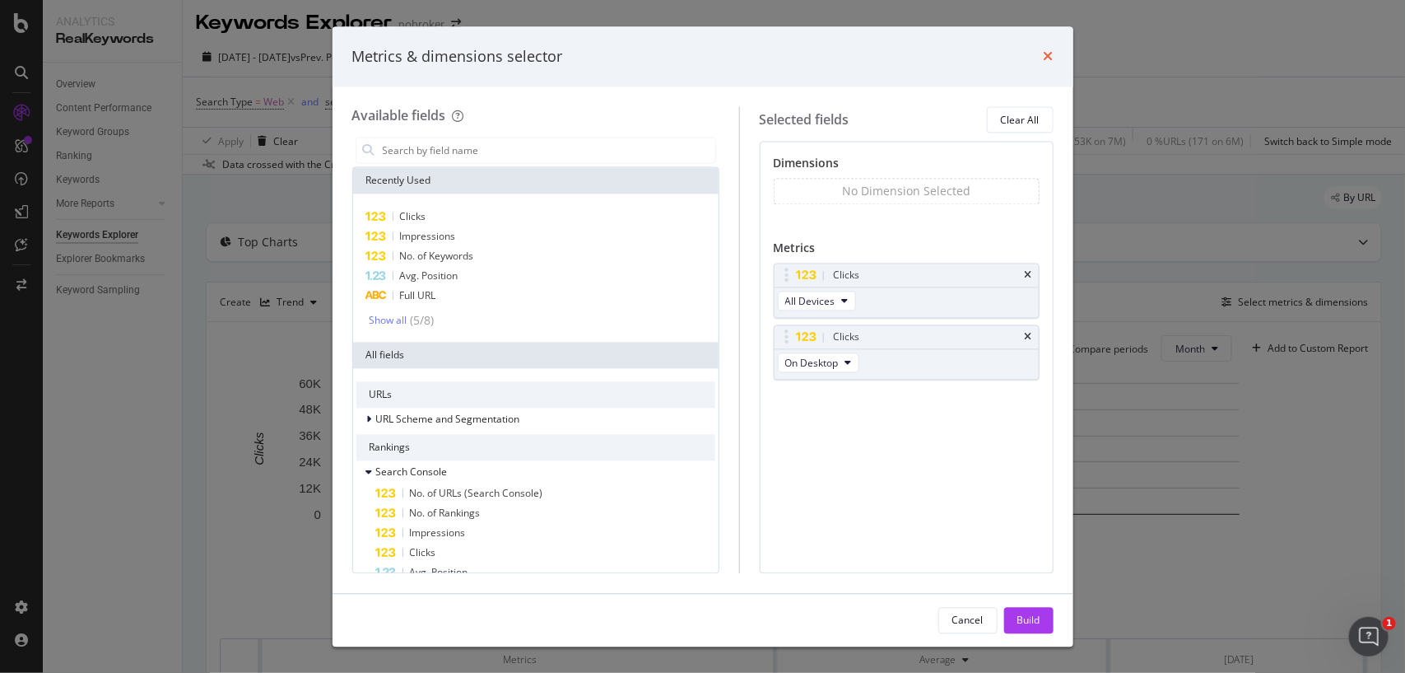
click at [1051, 50] on icon "times" at bounding box center [1049, 56] width 10 height 13
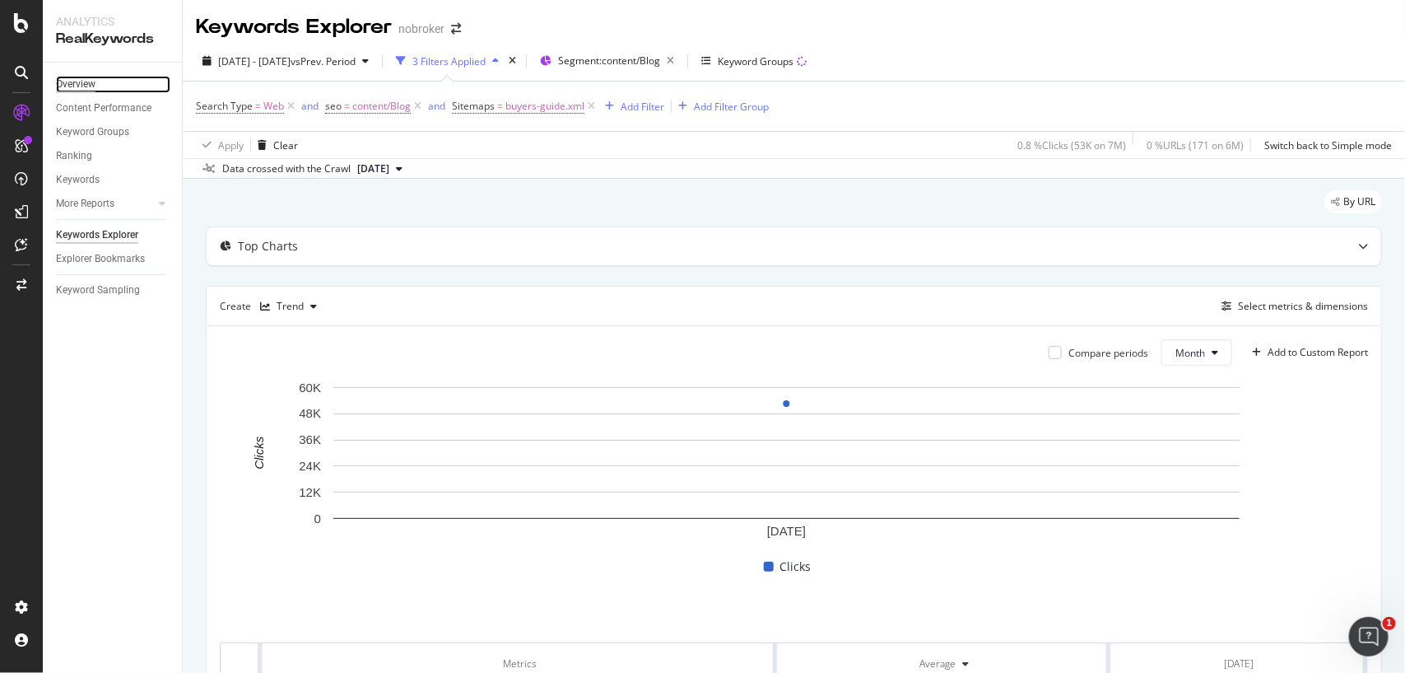
click at [71, 91] on div "Overview" at bounding box center [76, 84] width 40 height 17
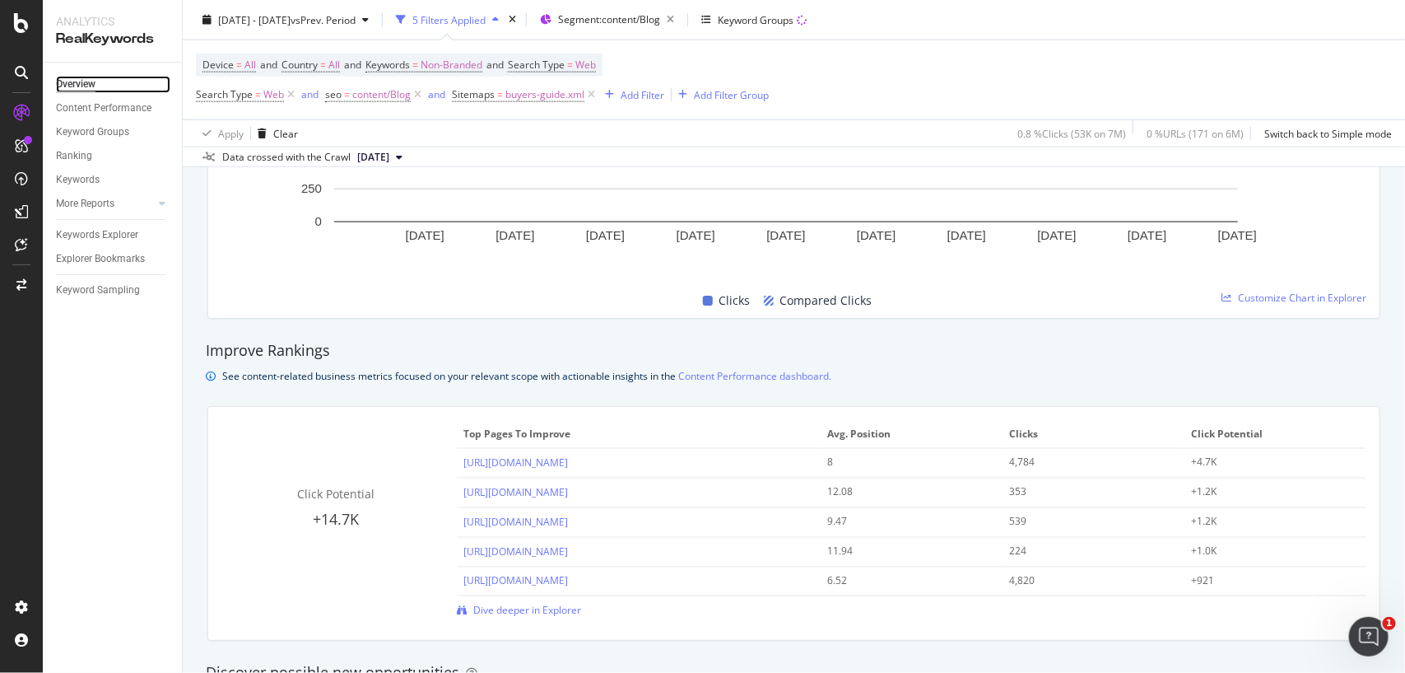
scroll to position [1191, 0]
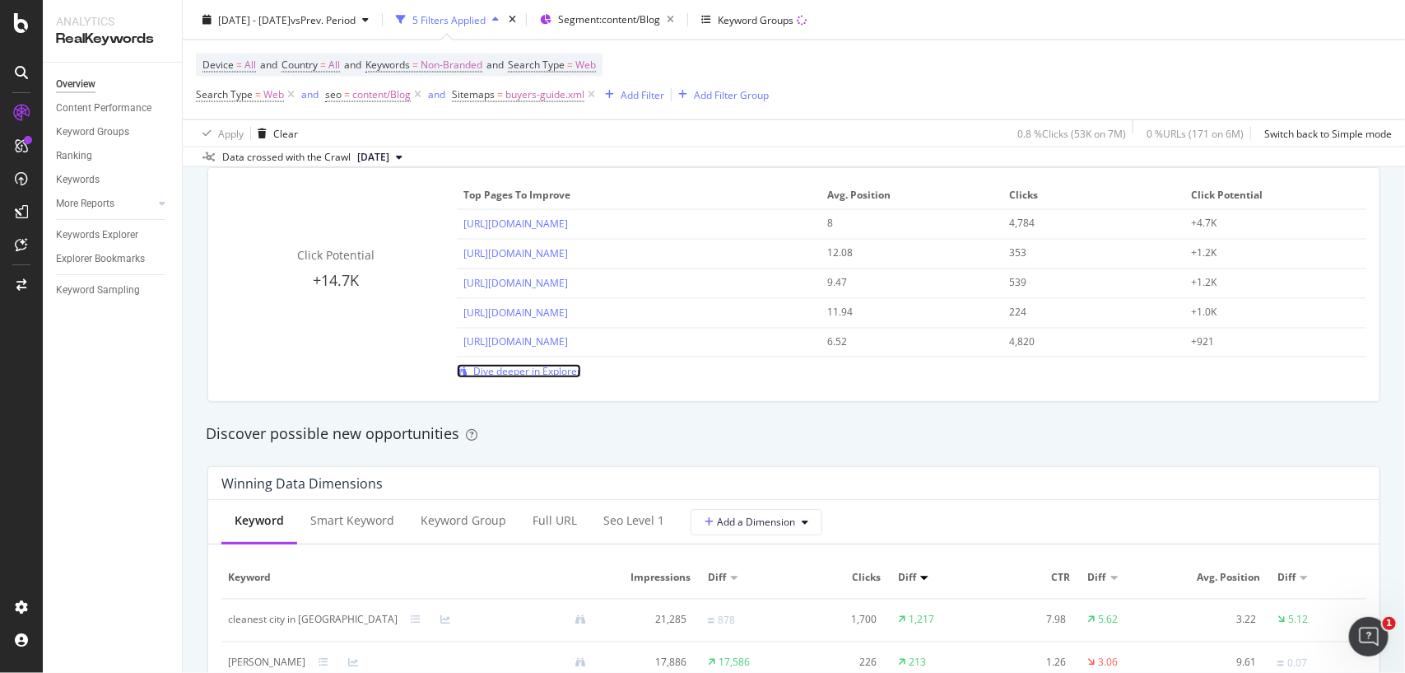
click at [536, 366] on span "Dive deeper in Explorer" at bounding box center [527, 371] width 108 height 14
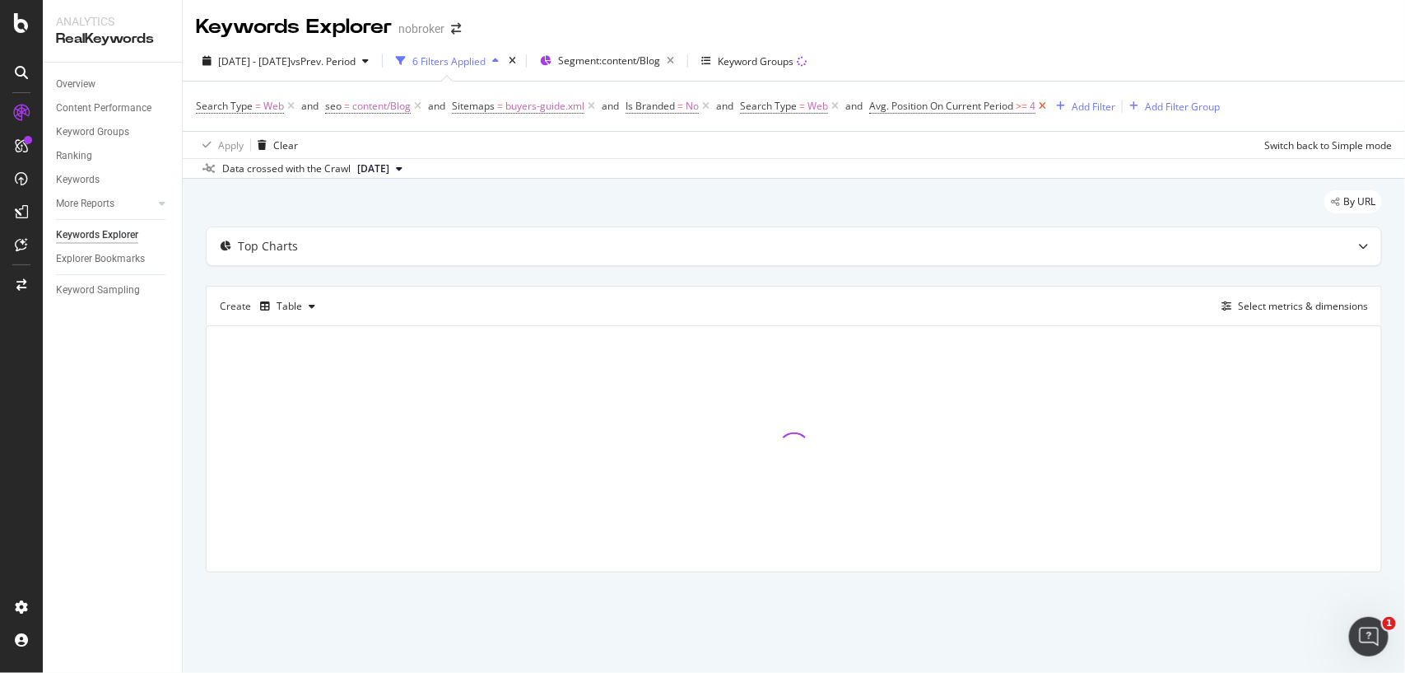
click at [1042, 110] on icon at bounding box center [1043, 106] width 14 height 16
click at [837, 107] on icon at bounding box center [835, 106] width 14 height 16
click at [710, 101] on icon at bounding box center [706, 106] width 14 height 16
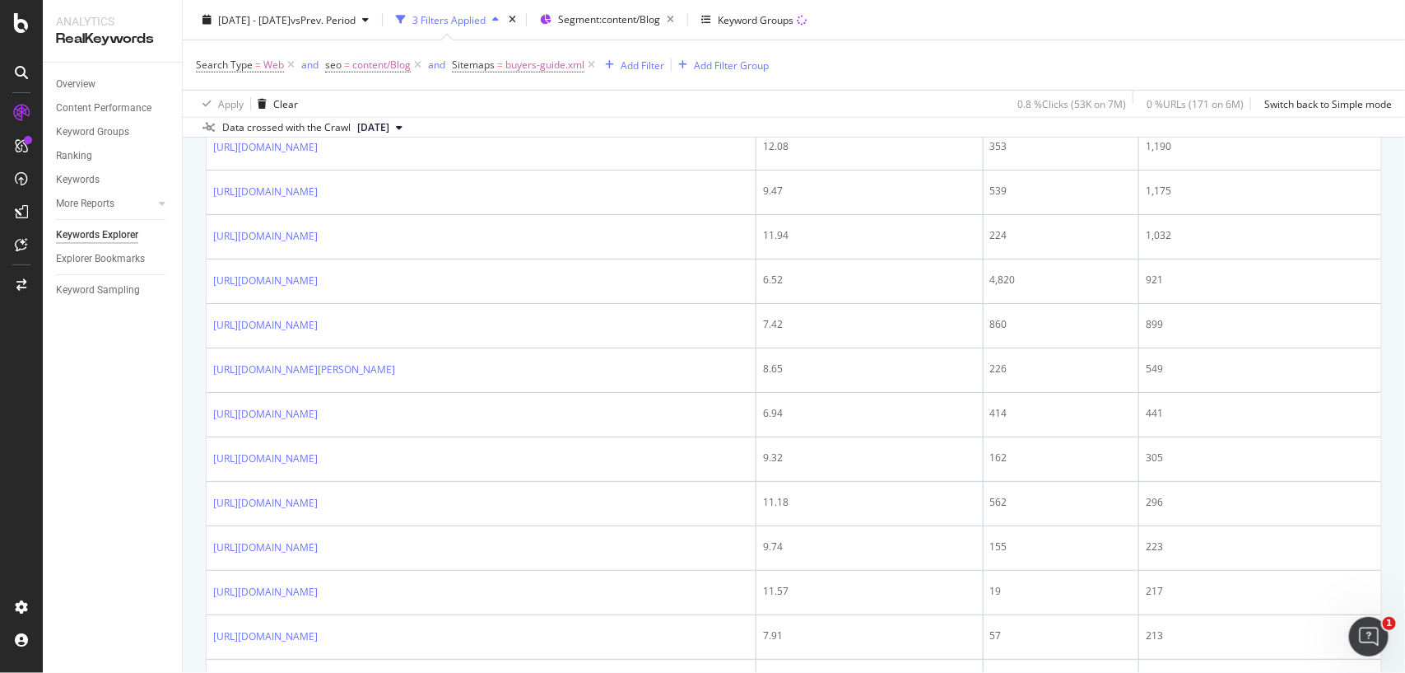
scroll to position [86, 0]
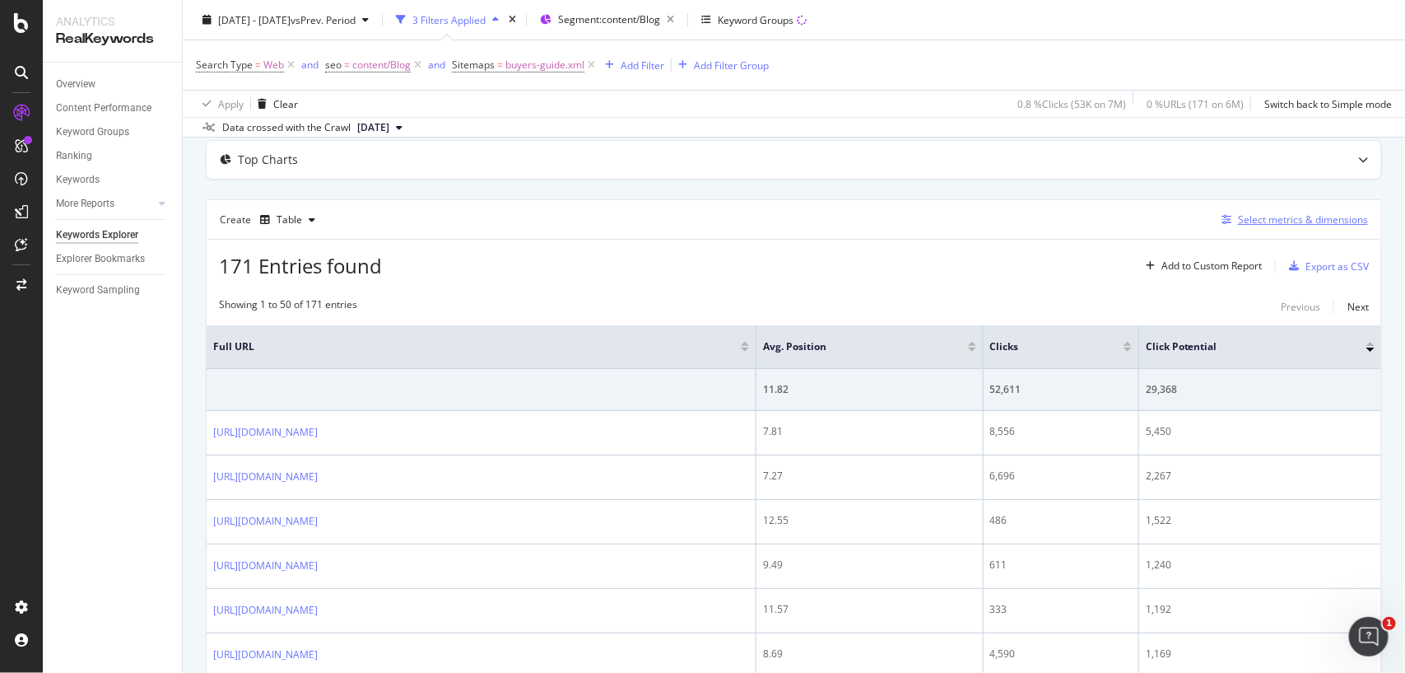
click at [1298, 222] on div "Select metrics & dimensions" at bounding box center [1303, 219] width 130 height 14
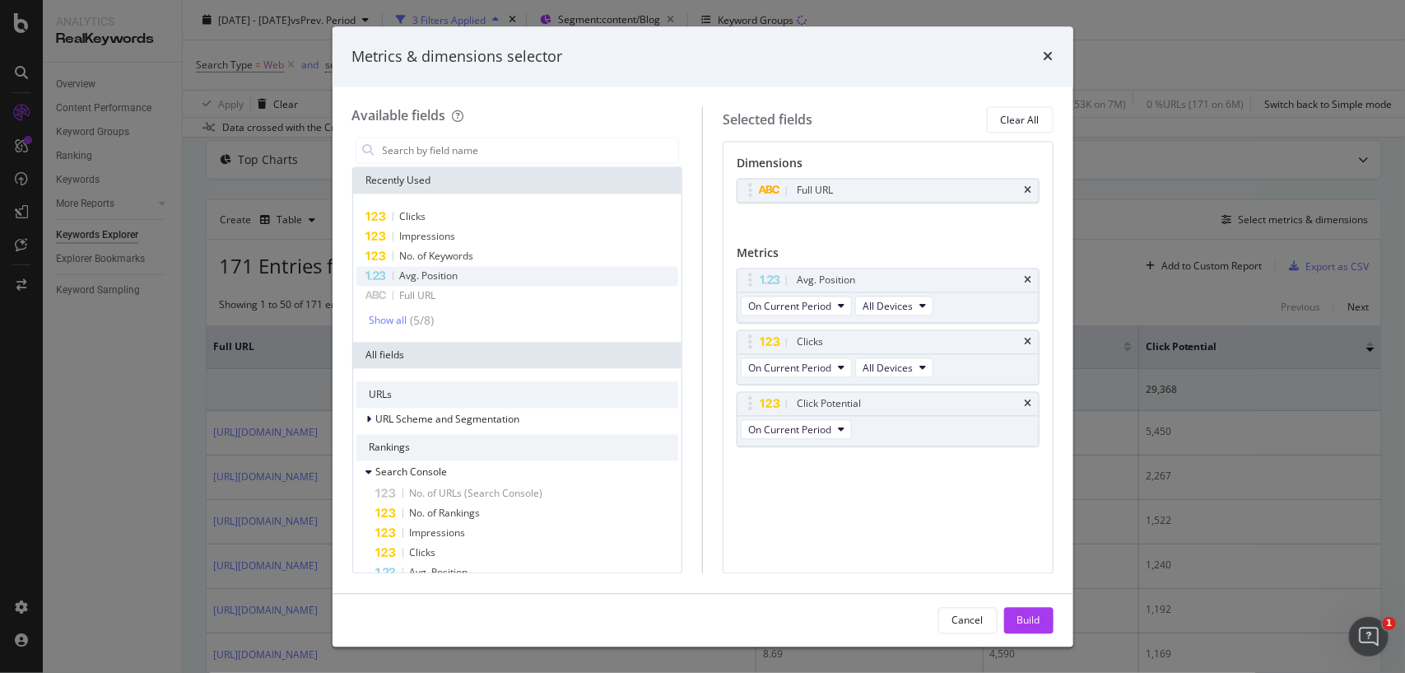
click at [433, 277] on span "Avg. Position" at bounding box center [429, 276] width 58 height 14
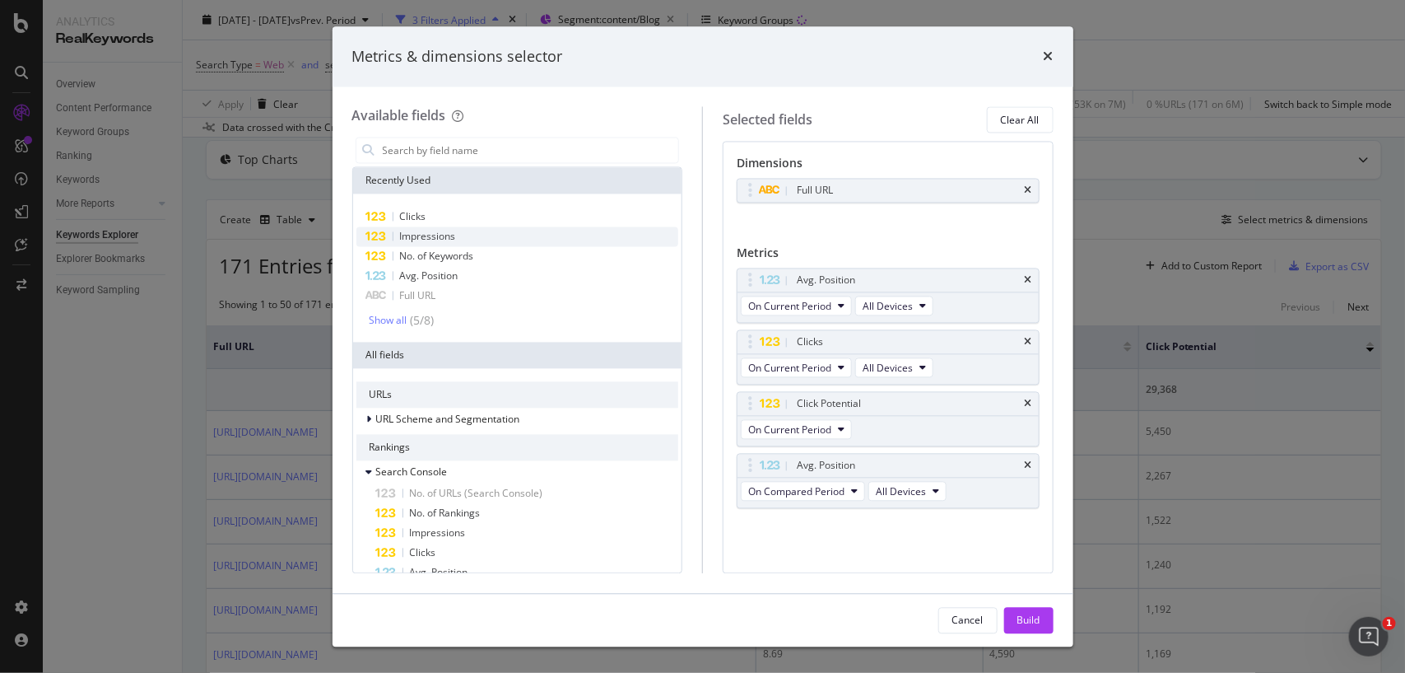
click at [438, 239] on span "Impressions" at bounding box center [428, 237] width 56 height 14
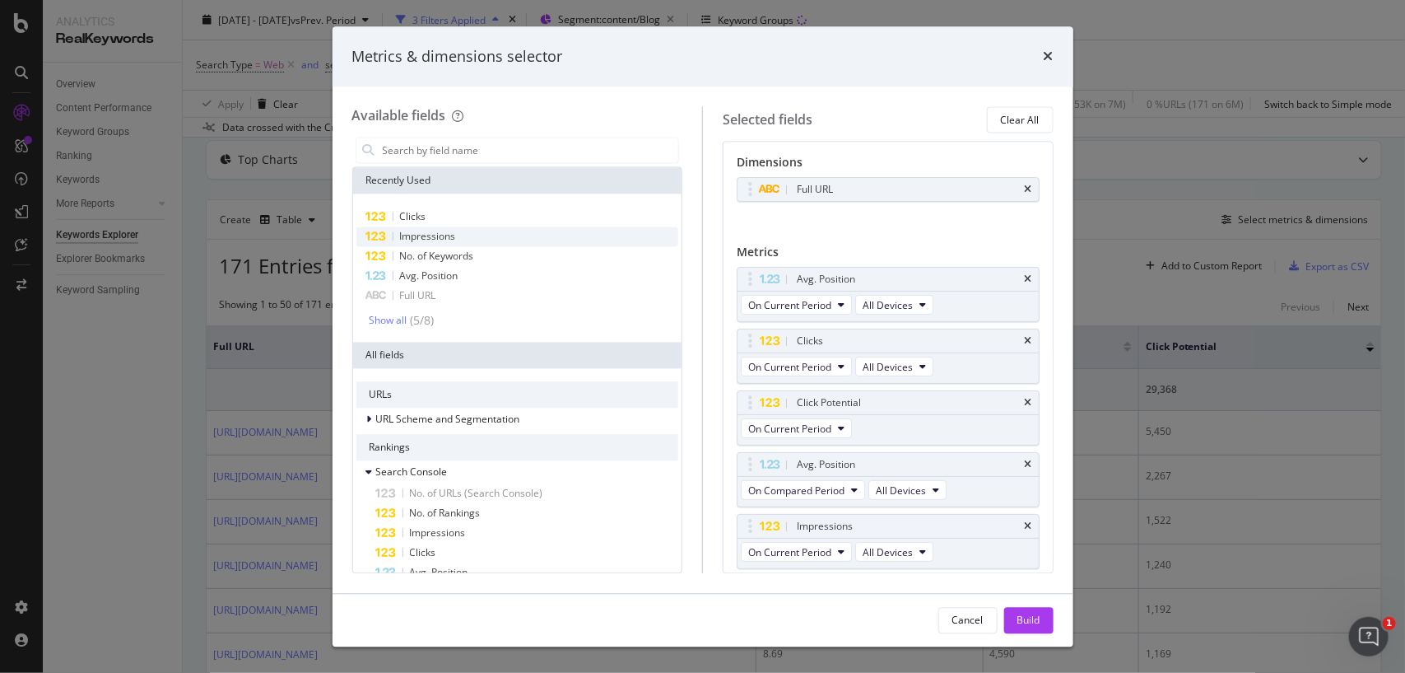
click at [438, 239] on span "Impressions" at bounding box center [428, 237] width 56 height 14
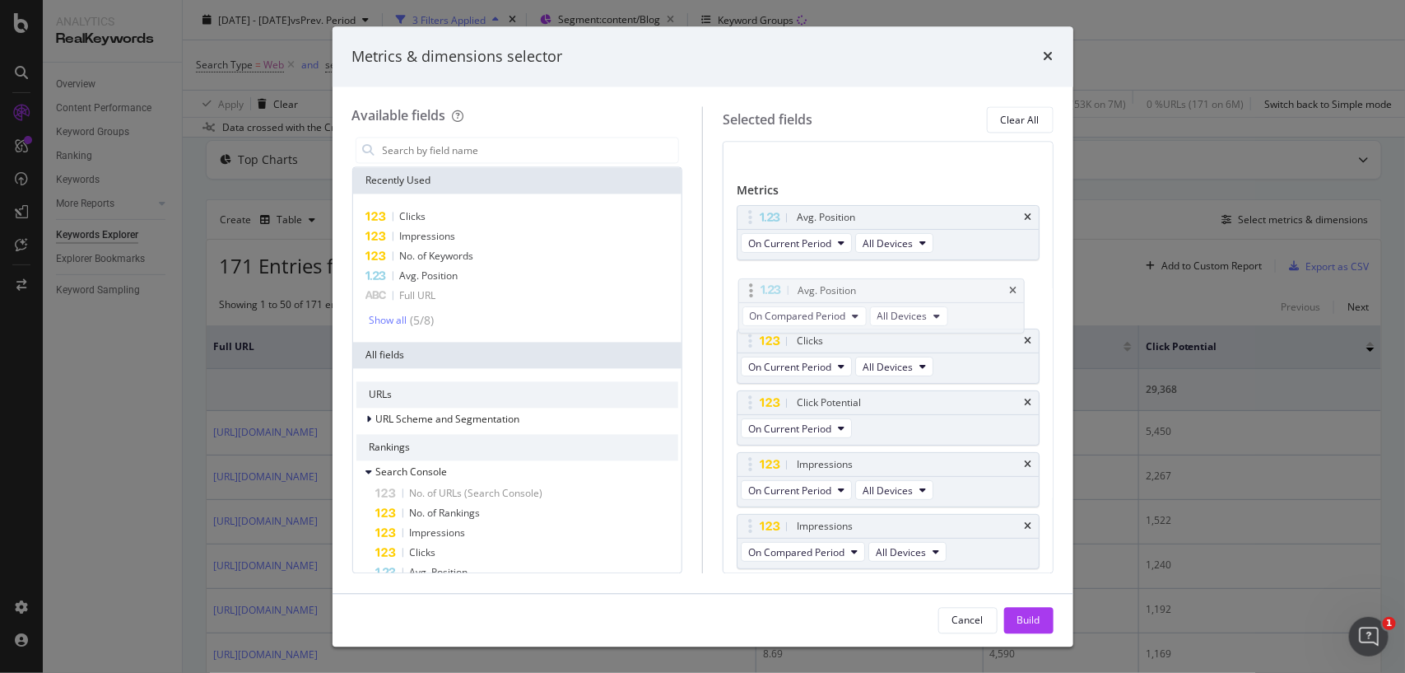
drag, startPoint x: 750, startPoint y: 405, endPoint x: 751, endPoint y: 291, distance: 114.5
click at [751, 291] on body "Analytics RealKeywords Overview Content Performance Keyword Groups Ranking Keyw…" at bounding box center [702, 336] width 1405 height 673
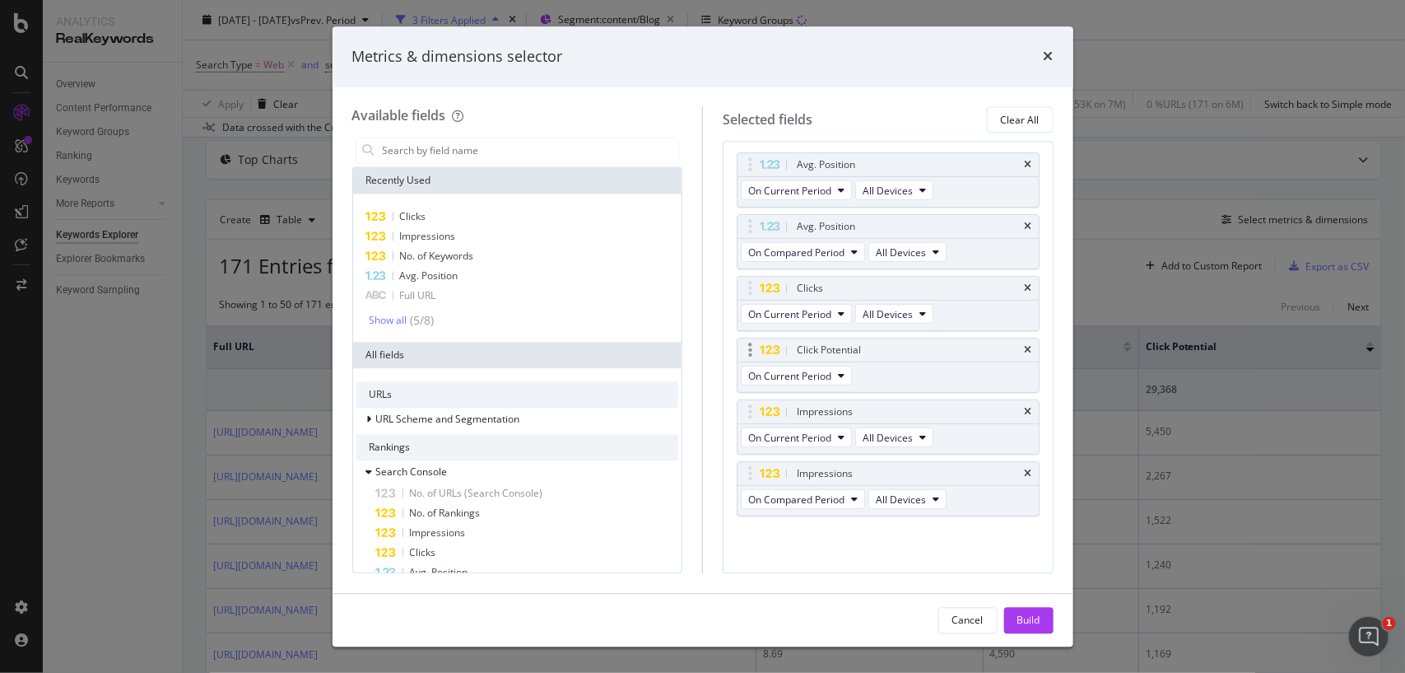
click at [1007, 351] on div "Click Potential" at bounding box center [888, 350] width 301 height 23
click at [438, 222] on div "Clicks" at bounding box center [518, 217] width 323 height 20
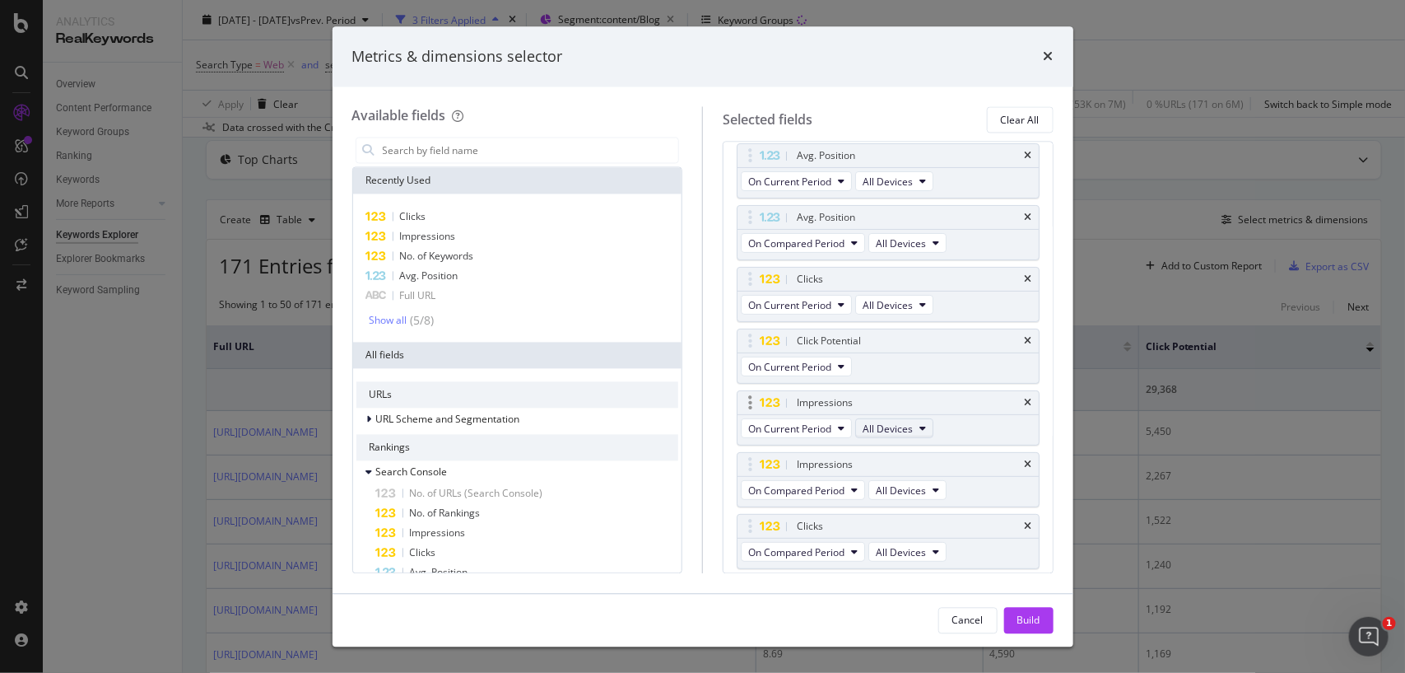
scroll to position [138, 0]
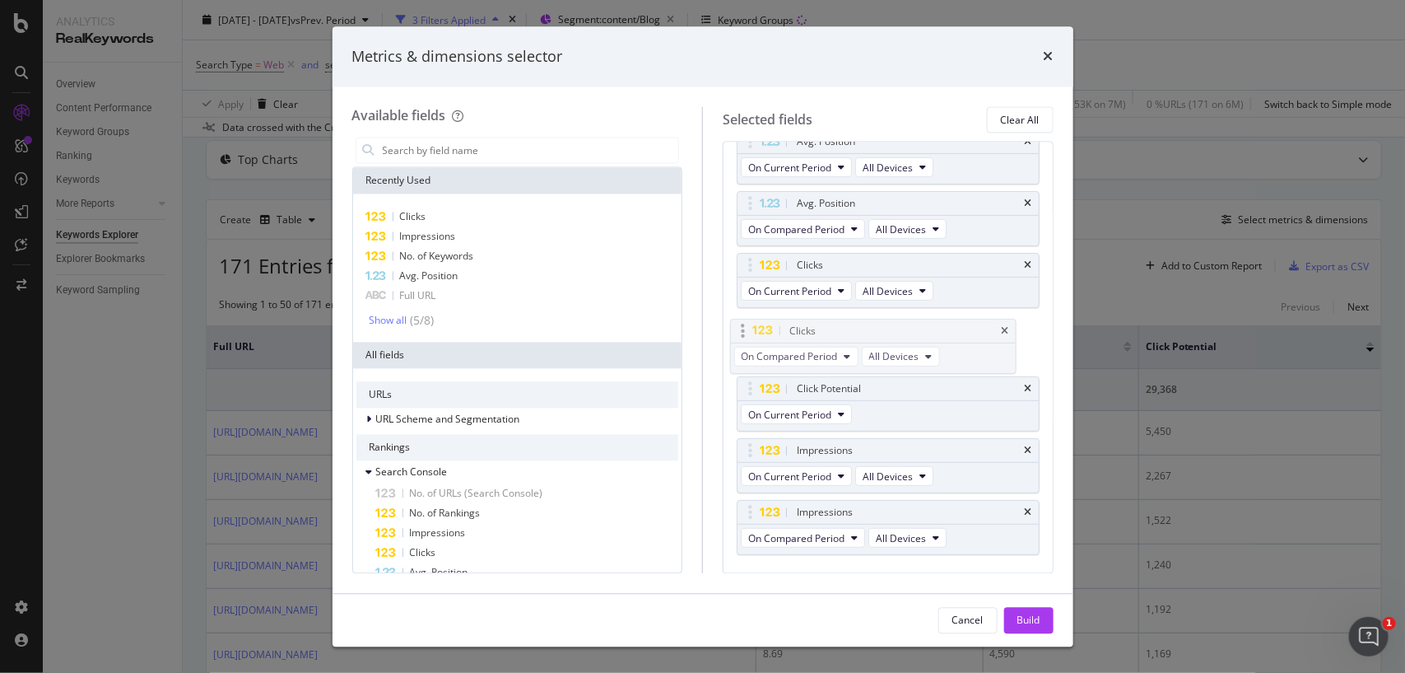
drag, startPoint x: 753, startPoint y: 515, endPoint x: 746, endPoint y: 329, distance: 185.4
click at [746, 329] on body "Analytics RealKeywords Overview Content Performance Keyword Groups Ranking Keyw…" at bounding box center [702, 336] width 1405 height 673
click at [1025, 388] on icon "times" at bounding box center [1028, 390] width 7 height 10
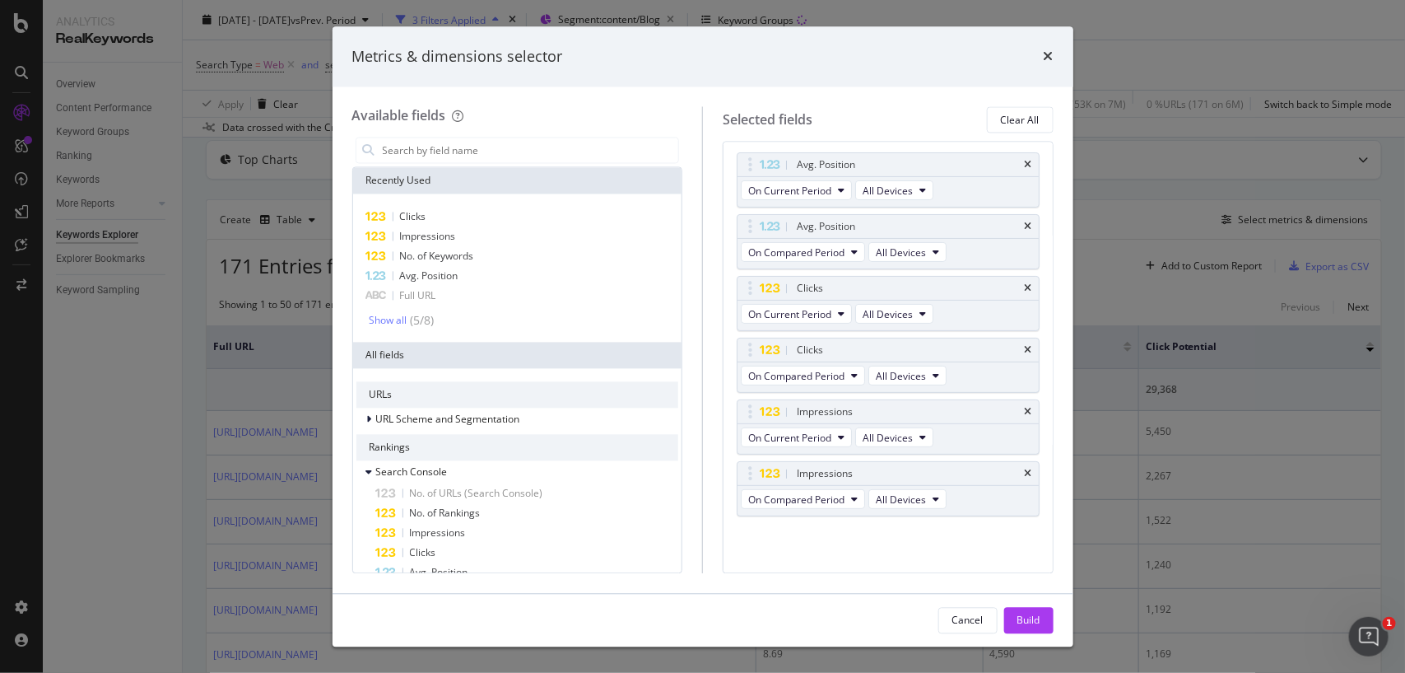
scroll to position [118, 0]
click at [1027, 616] on div "Build" at bounding box center [1029, 620] width 23 height 14
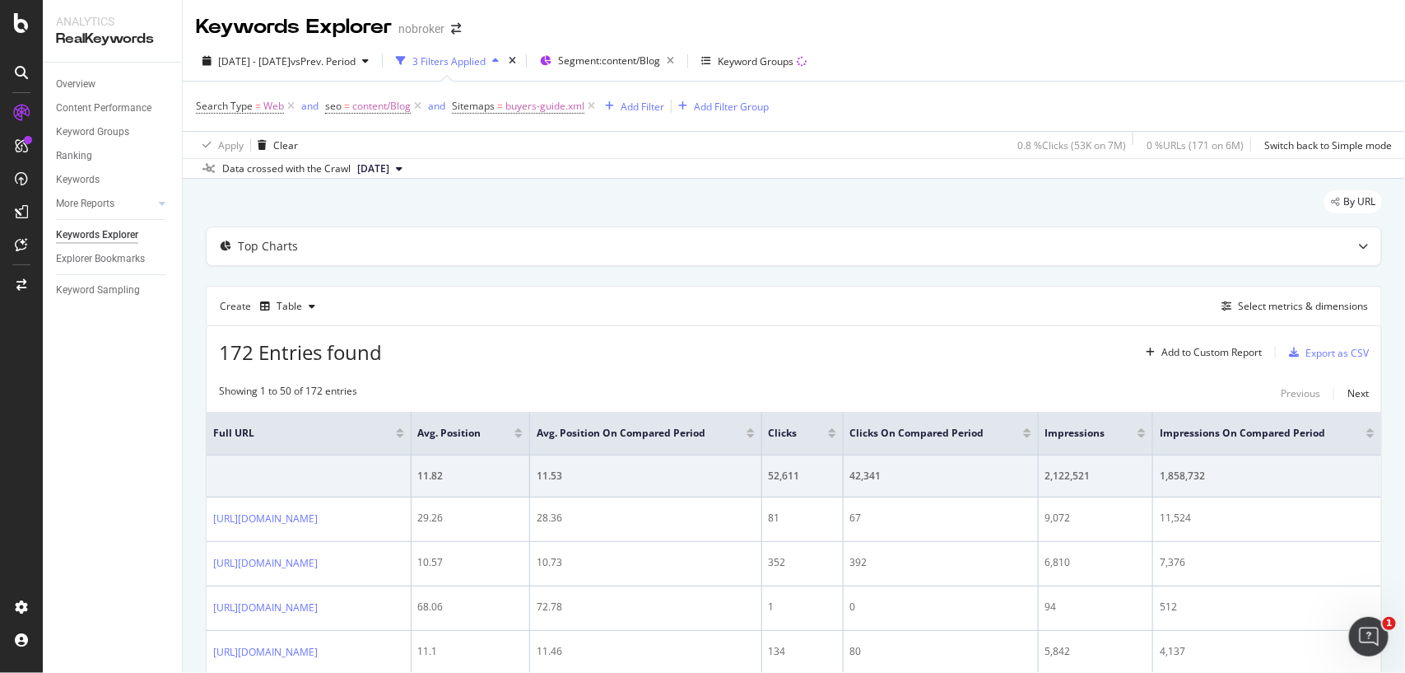
click at [1032, 436] on div at bounding box center [1027, 436] width 8 height 4
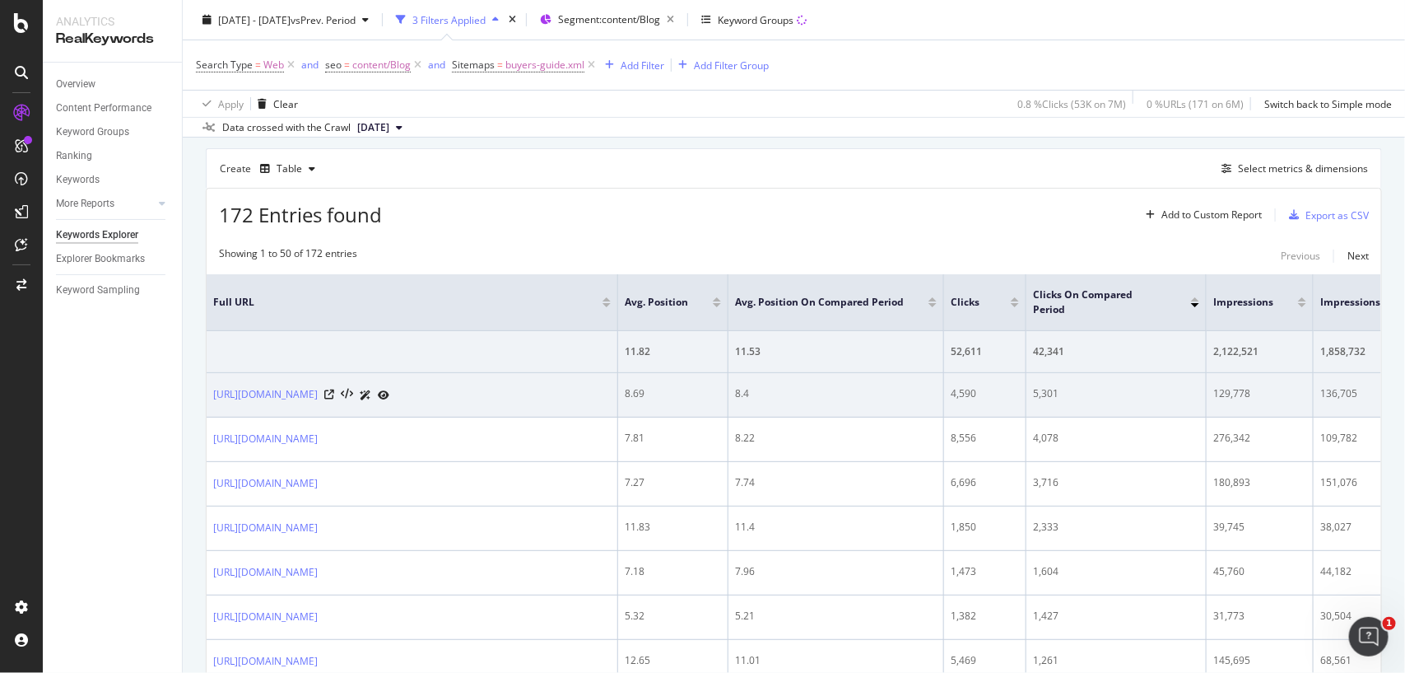
scroll to position [159, 0]
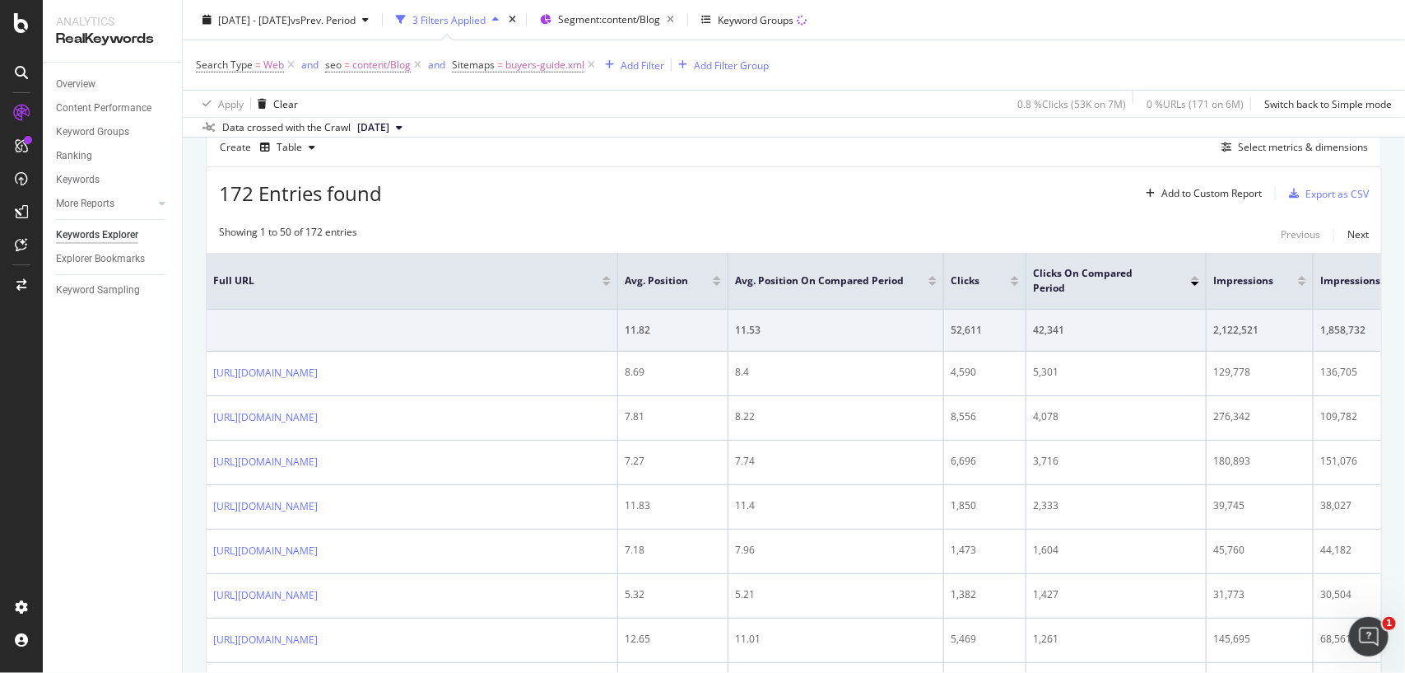
click at [1014, 282] on div at bounding box center [1015, 284] width 8 height 4
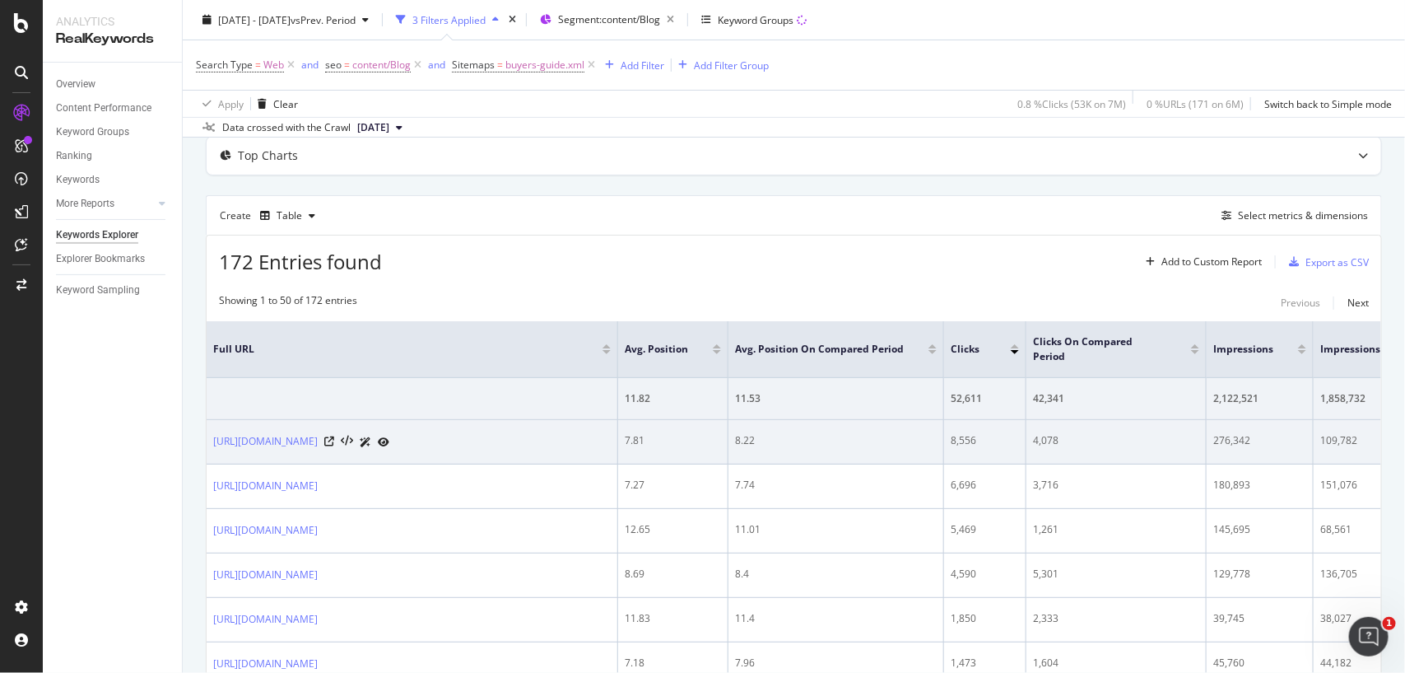
scroll to position [93, 0]
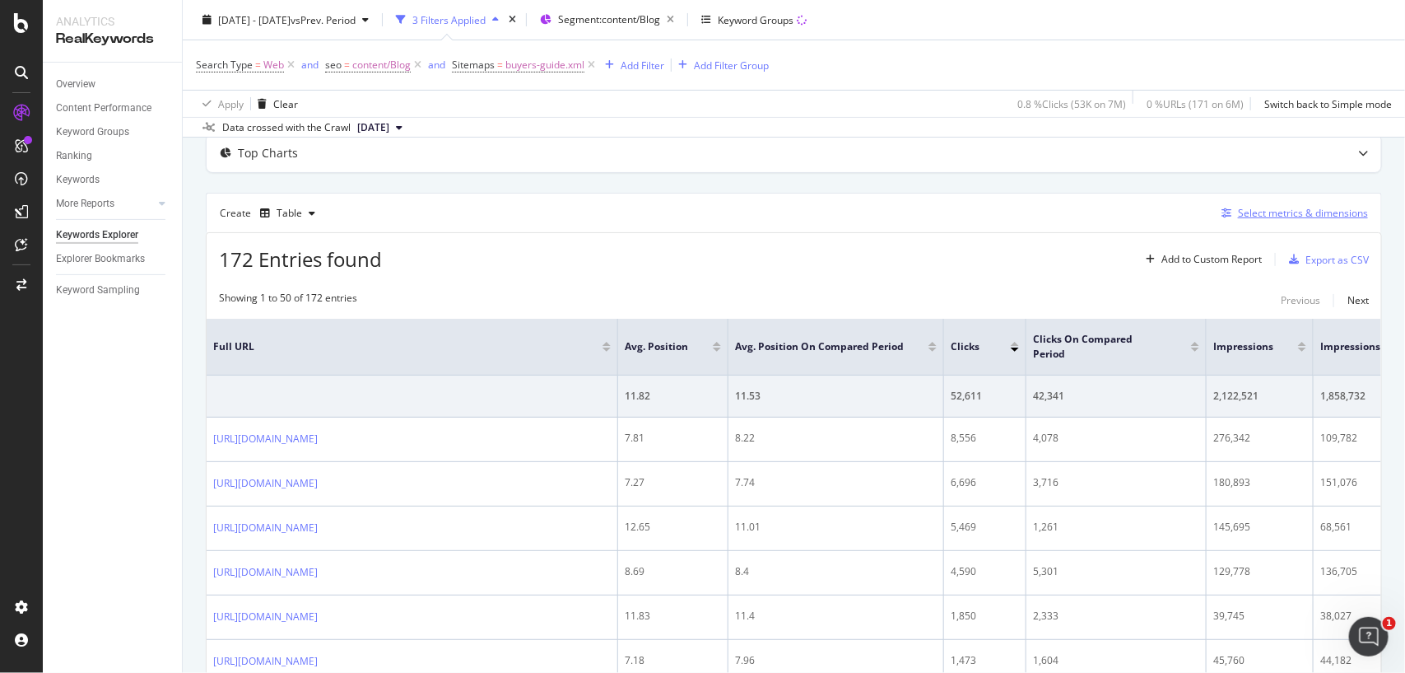
click at [1265, 216] on div "Select metrics & dimensions" at bounding box center [1303, 213] width 130 height 14
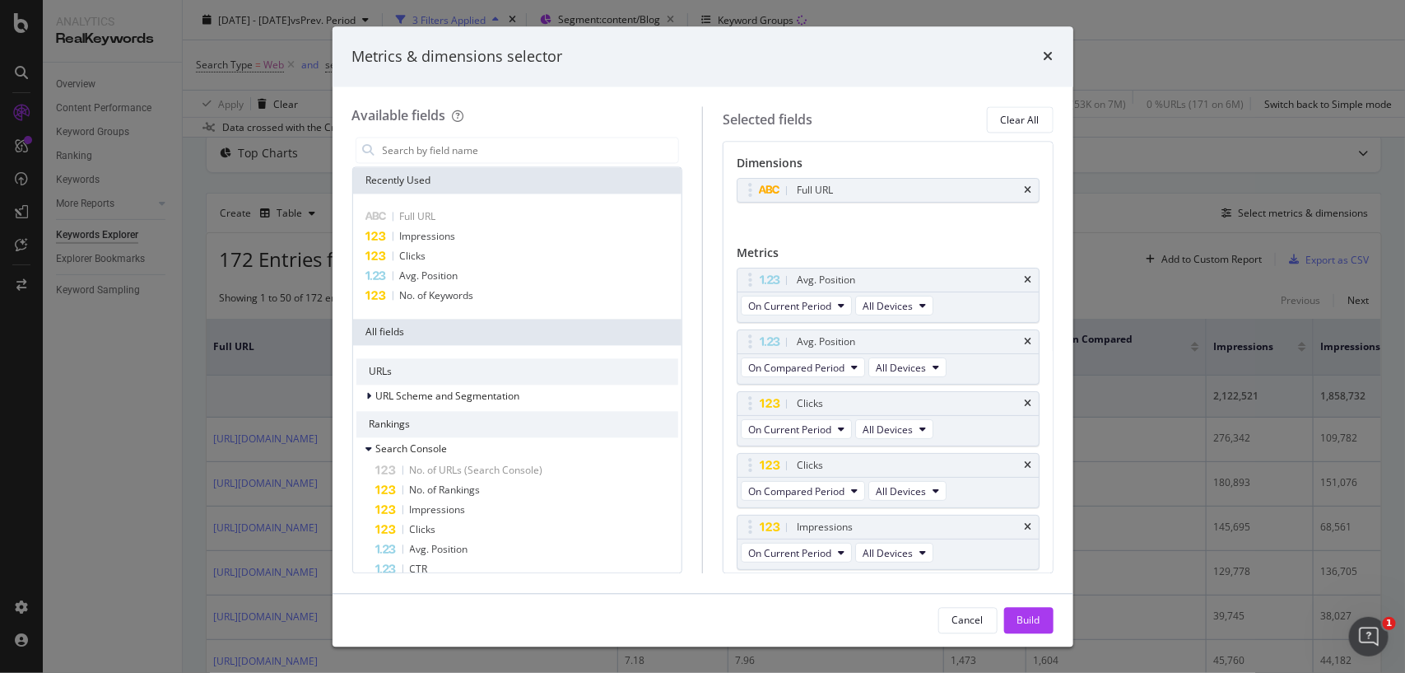
click at [1151, 154] on div "Metrics & dimensions selector Available fields Recently Used Full URL Impressio…" at bounding box center [702, 336] width 1405 height 673
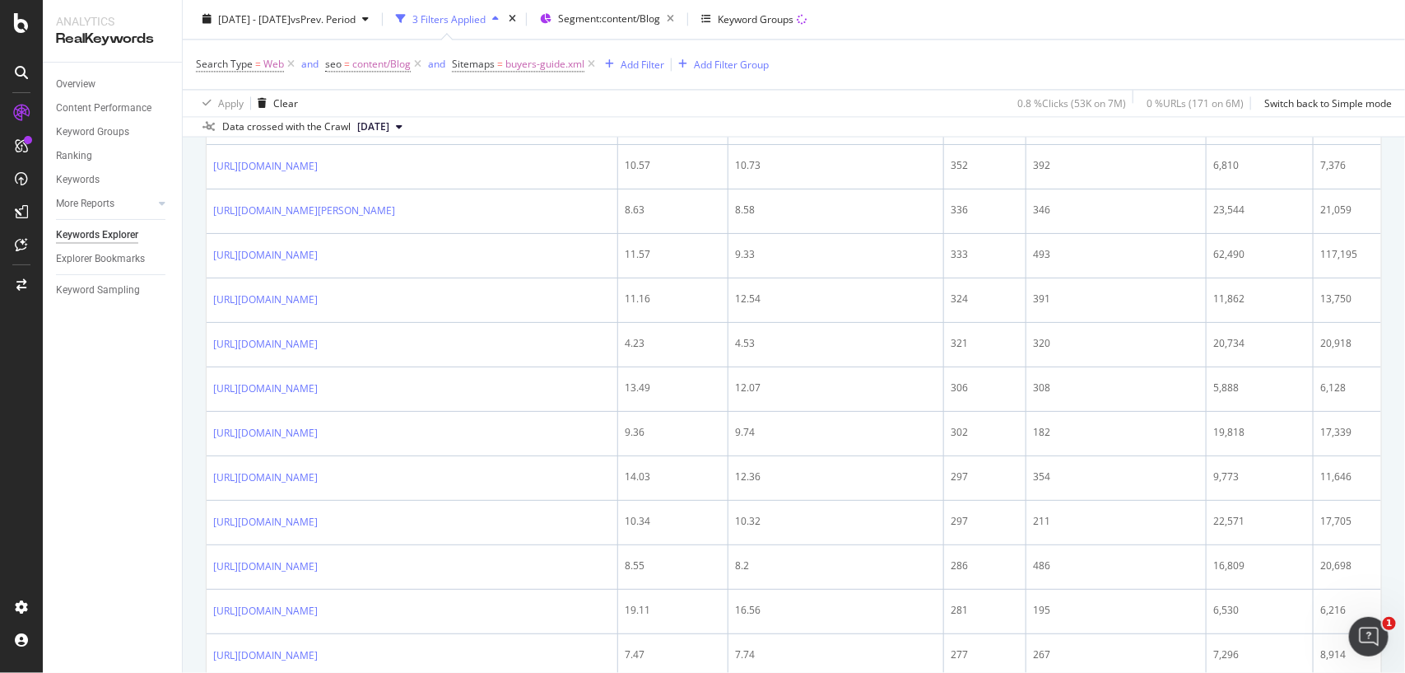
scroll to position [0, 0]
